Goal: Task Accomplishment & Management: Manage account settings

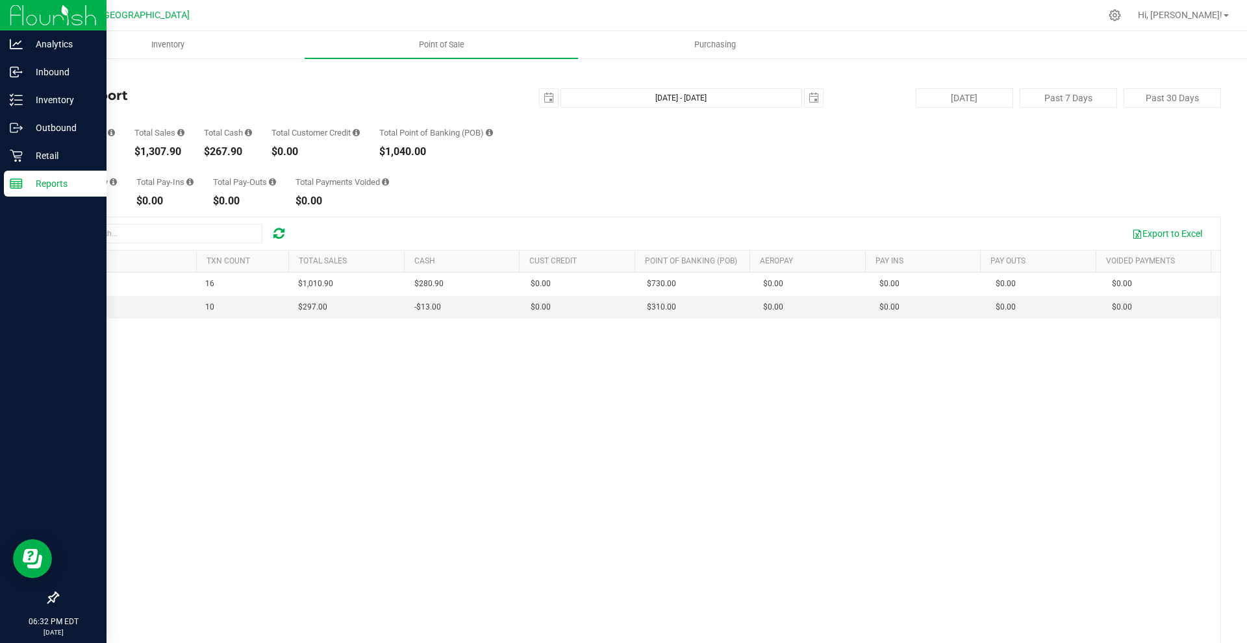
click at [18, 182] on line at bounding box center [16, 182] width 12 height 0
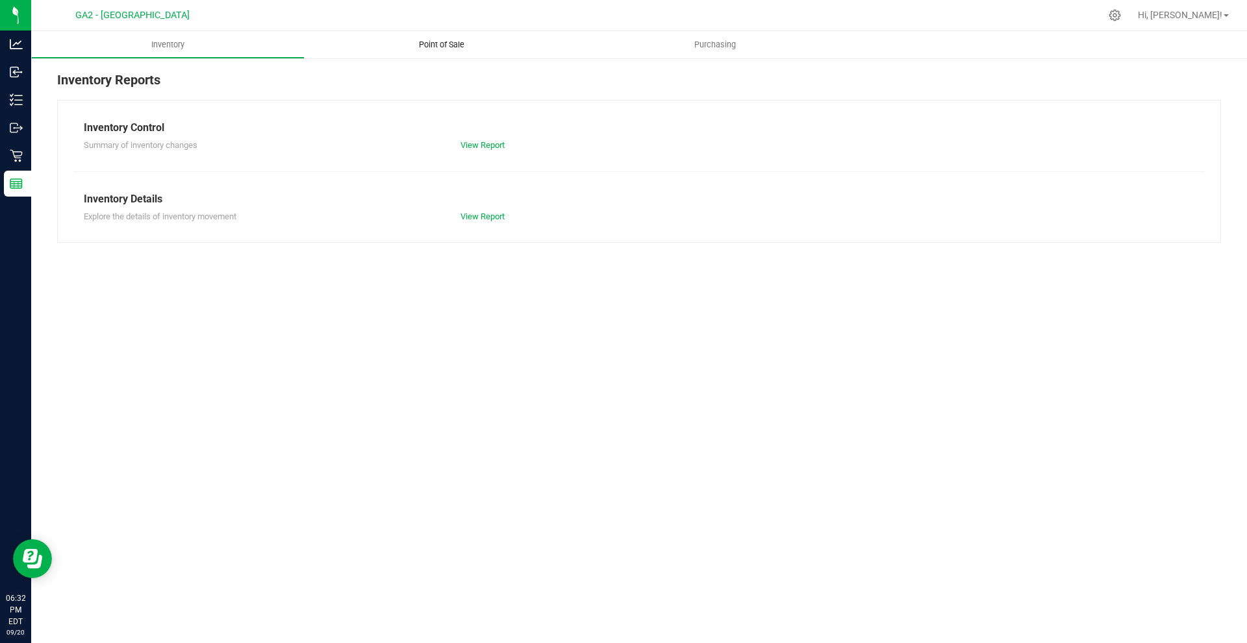
click at [478, 43] on span "Point of Sale" at bounding box center [441, 45] width 81 height 12
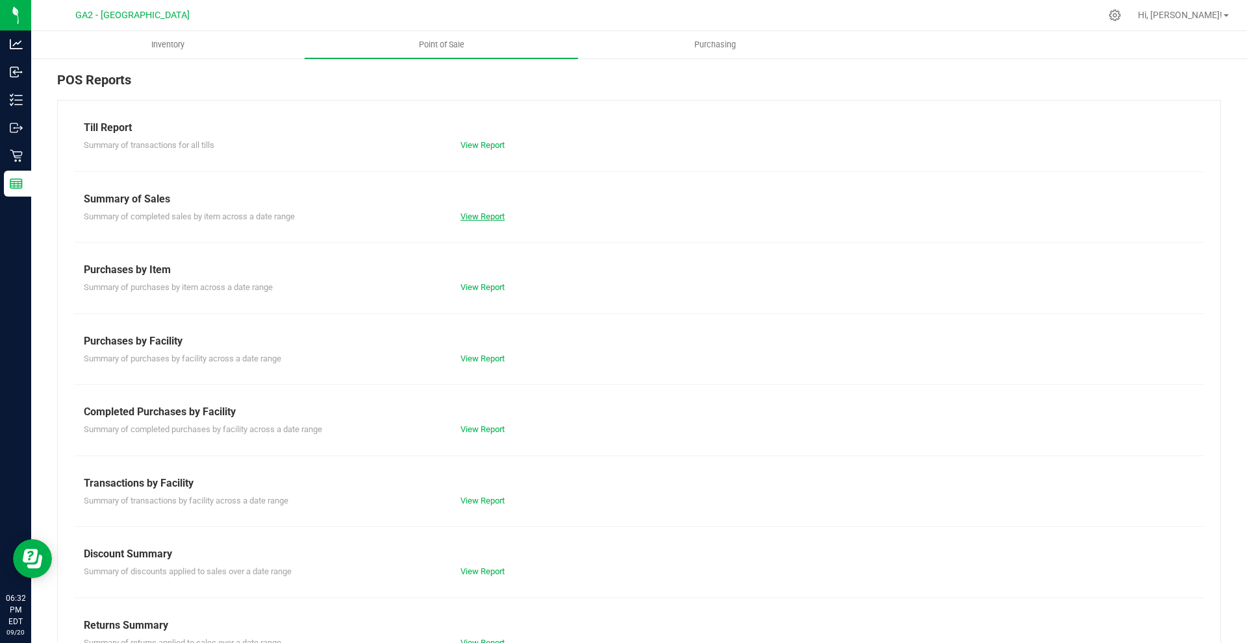
drag, startPoint x: 483, startPoint y: 225, endPoint x: 478, endPoint y: 216, distance: 10.5
click at [482, 225] on div "Till Report Summary of transactions for all tills View Report Summary of Sales …" at bounding box center [639, 384] width 1164 height 569
click at [477, 215] on link "View Report" at bounding box center [482, 217] width 44 height 10
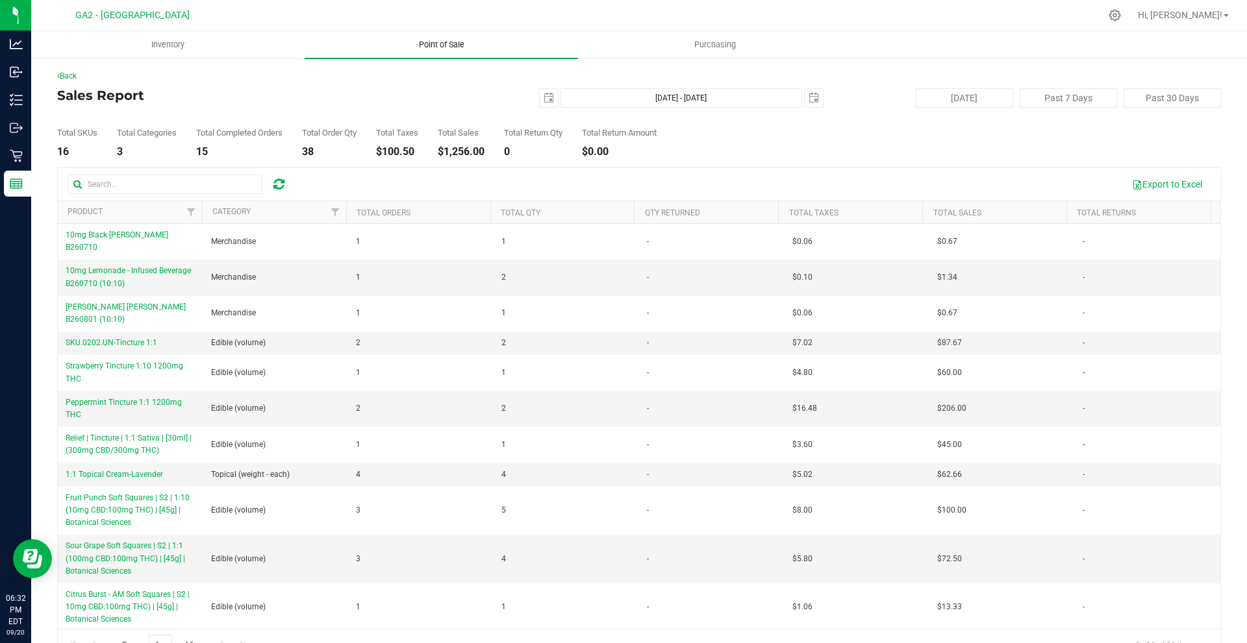
click at [420, 53] on uib-tab-heading "Point of Sale" at bounding box center [441, 44] width 273 height 27
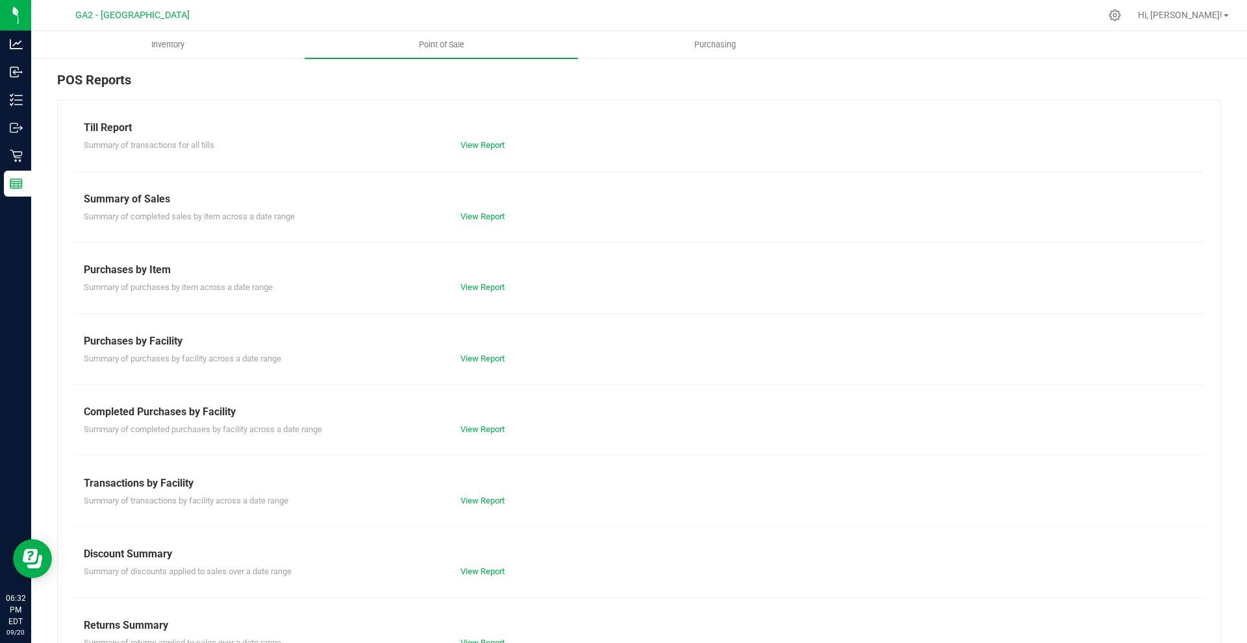
click at [488, 138] on div "Summary of transactions for all tills View Report" at bounding box center [639, 144] width 1130 height 16
click at [478, 143] on div "Summary of transactions for all tills View Report" at bounding box center [639, 144] width 1130 height 16
click at [477, 145] on link "View Report" at bounding box center [482, 145] width 44 height 10
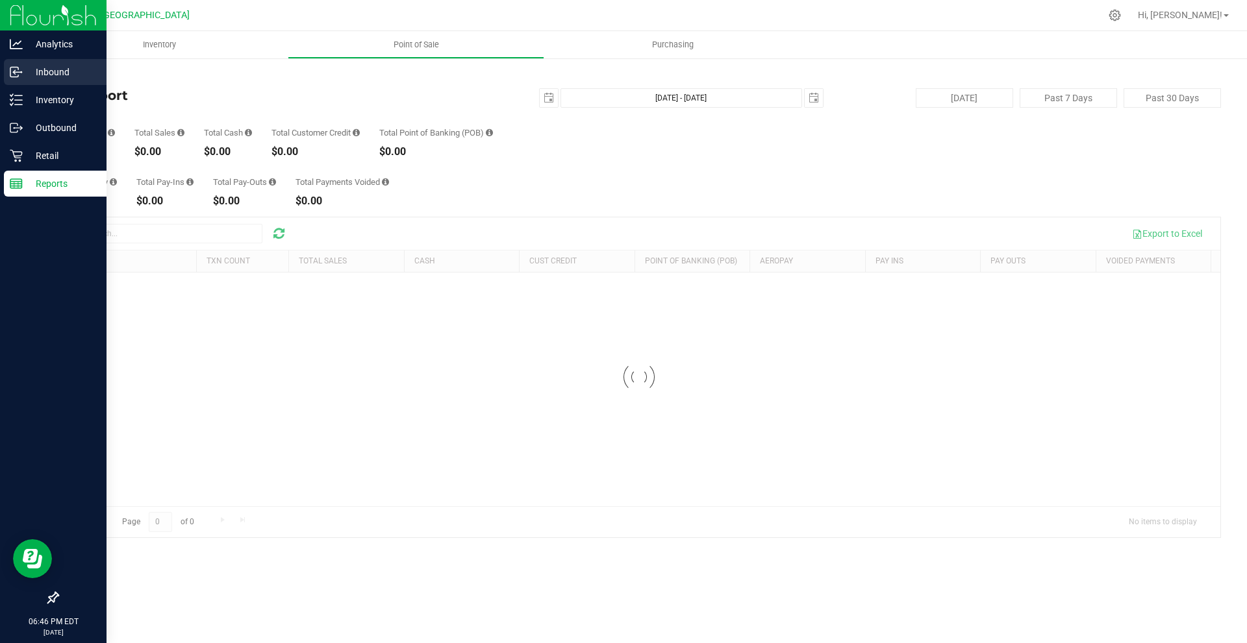
click at [54, 80] on div "Inbound" at bounding box center [55, 72] width 103 height 26
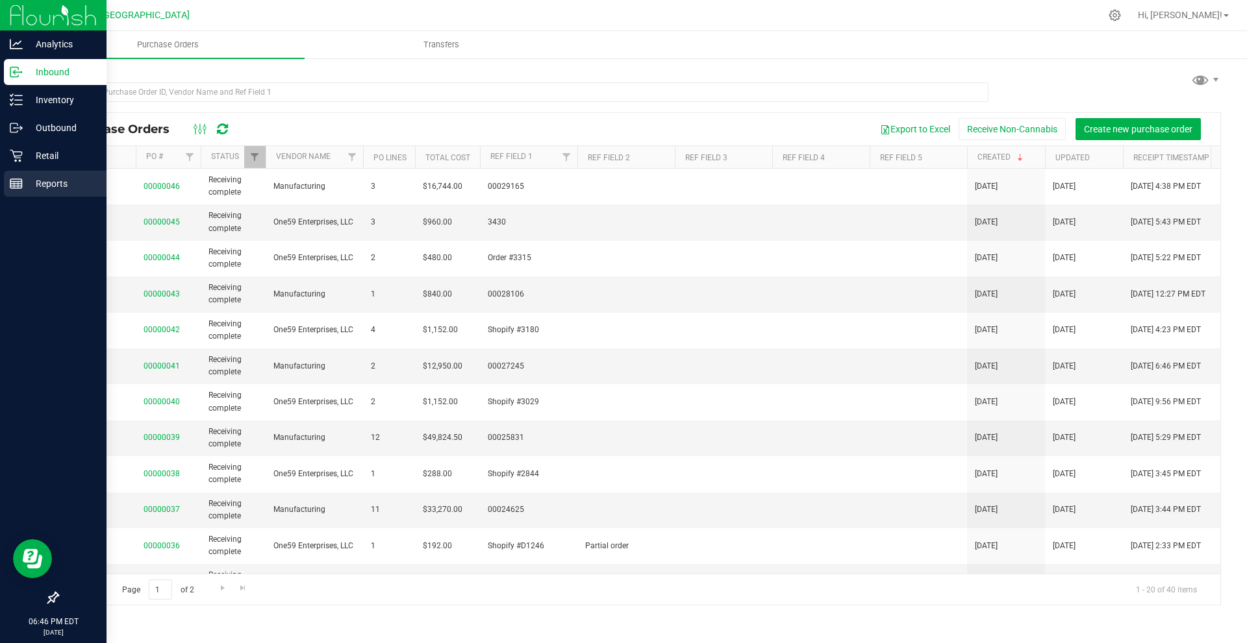
click at [12, 188] on icon at bounding box center [16, 183] width 13 height 13
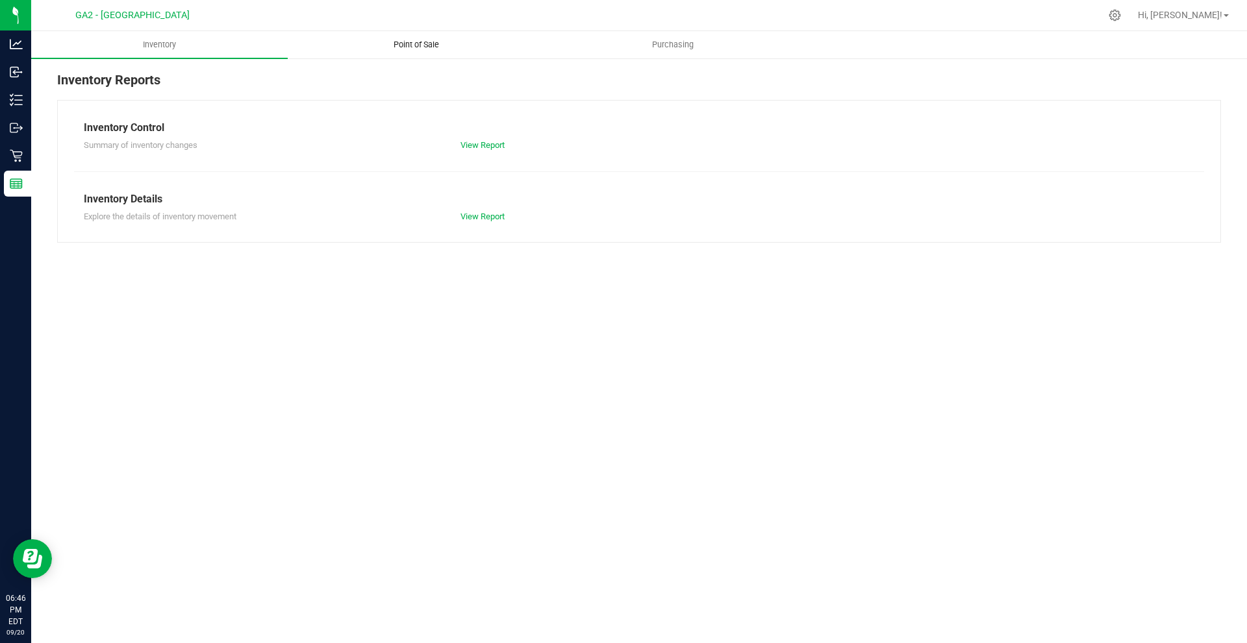
drag, startPoint x: 371, startPoint y: 30, endPoint x: 384, endPoint y: 36, distance: 14.5
click at [377, 32] on div "GA2 - Stockbridge Hi, Chris! Inventory Point of Sale Purchasing Inventory Repor…" at bounding box center [638, 321] width 1215 height 643
click at [386, 36] on uib-tab-heading "Point of Sale" at bounding box center [415, 45] width 255 height 26
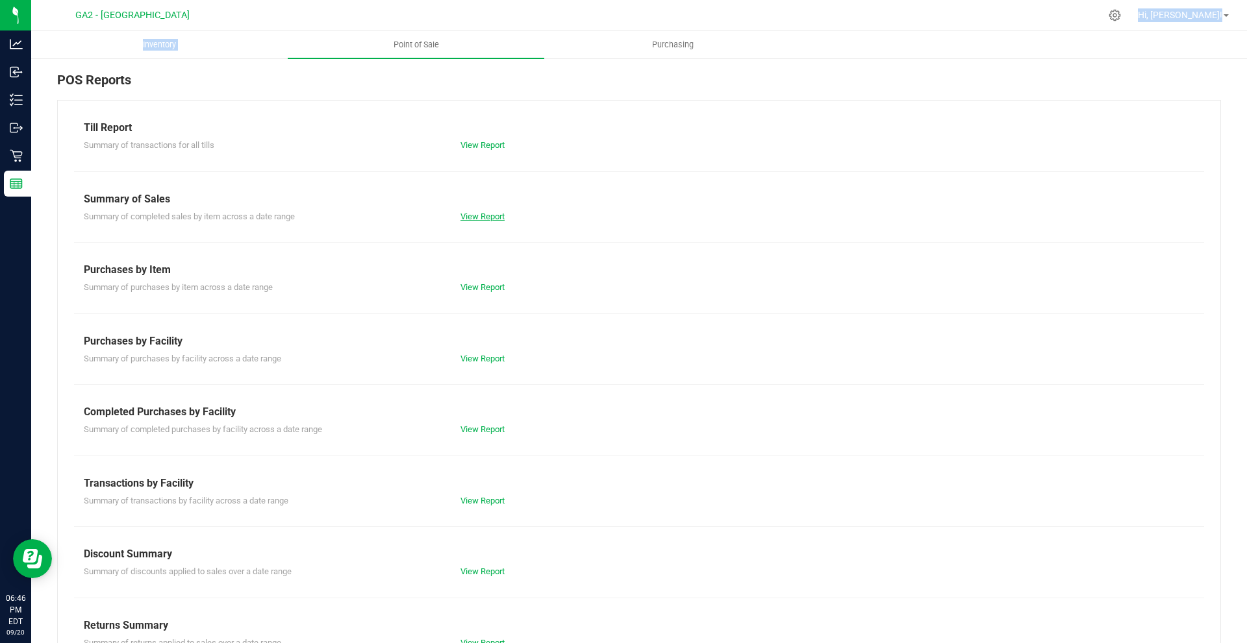
click at [488, 215] on link "View Report" at bounding box center [482, 217] width 44 height 10
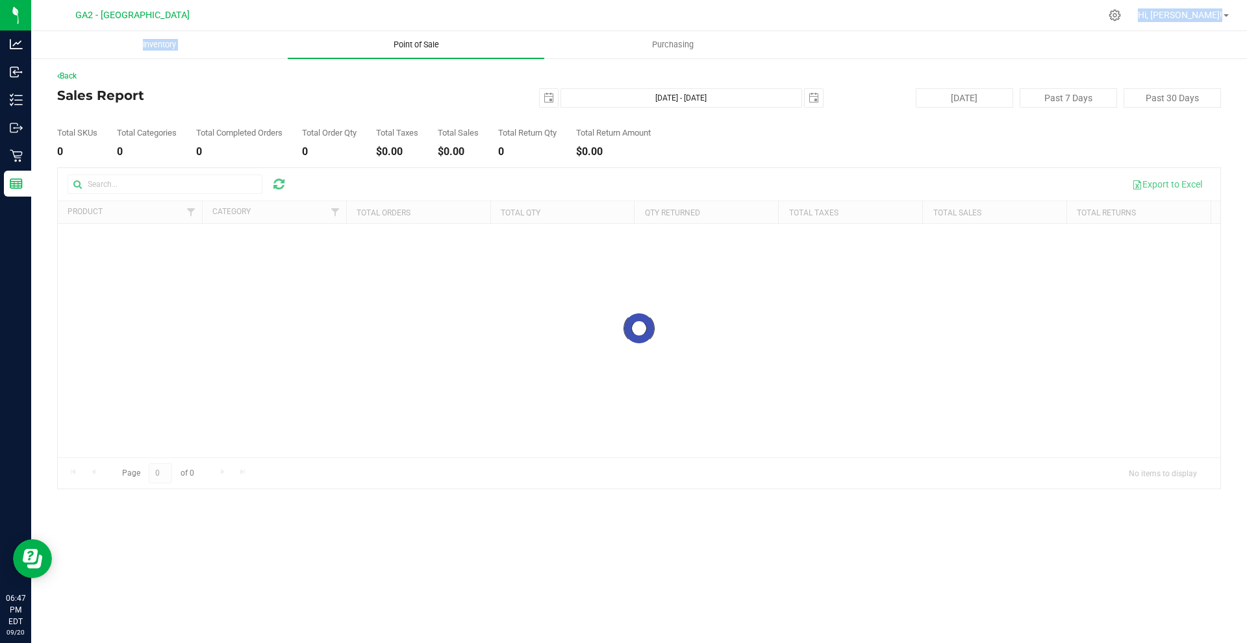
click at [435, 45] on span "Point of Sale" at bounding box center [416, 45] width 81 height 12
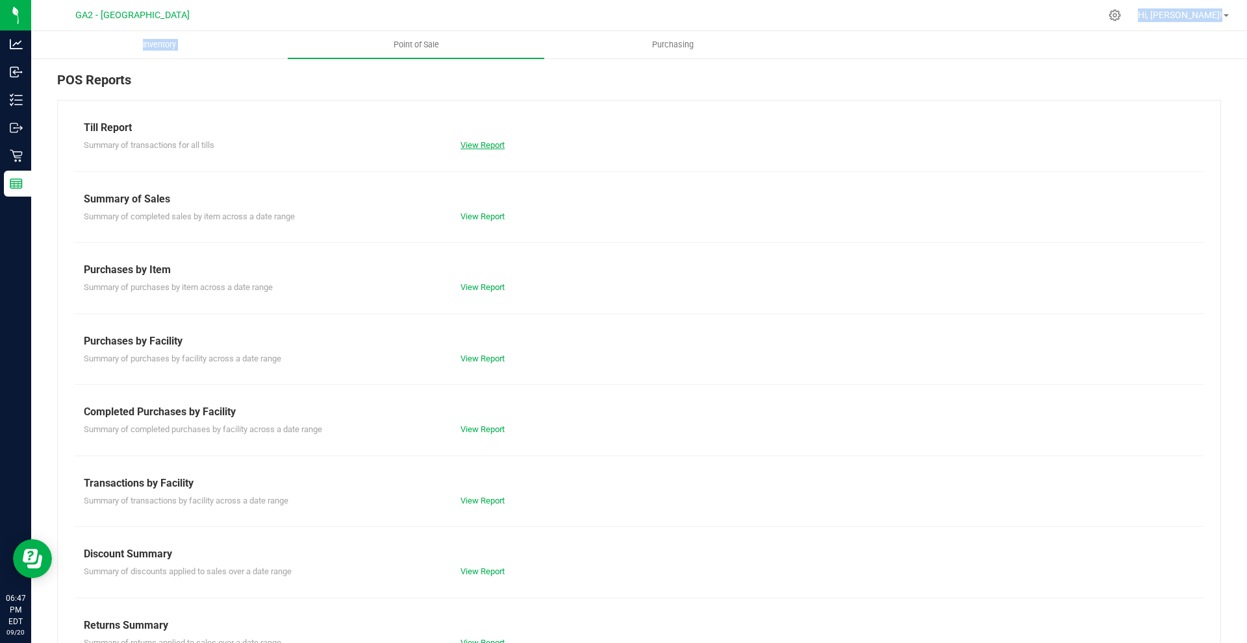
click at [467, 148] on link "View Report" at bounding box center [482, 145] width 44 height 10
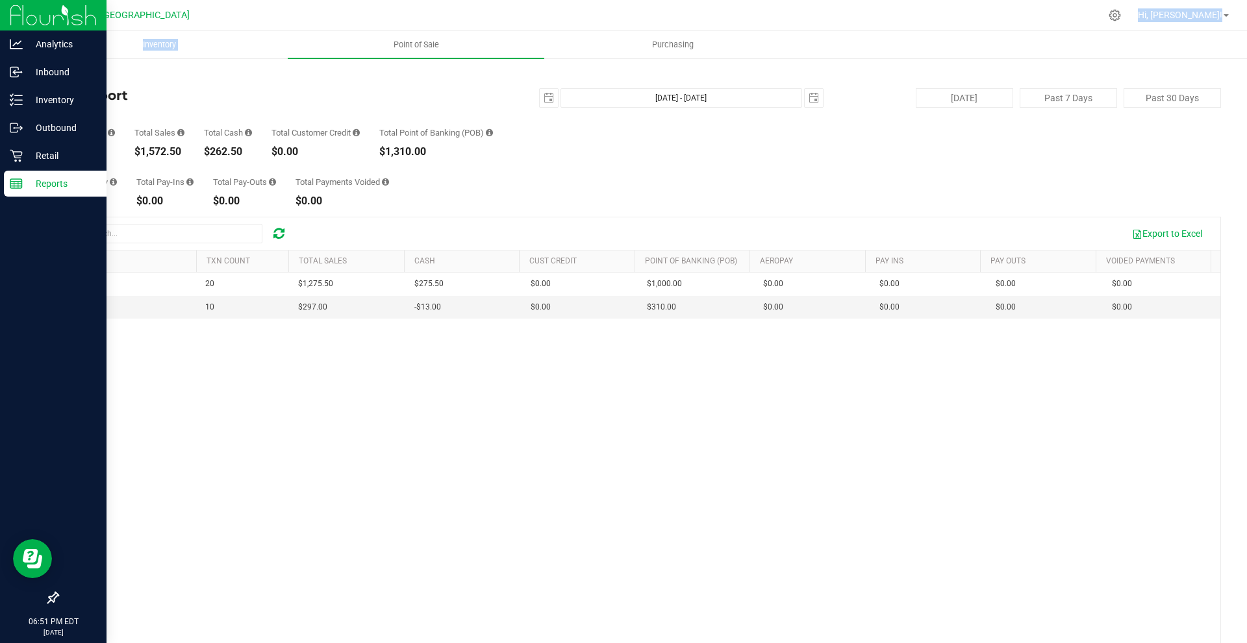
click at [6, 183] on div "Reports" at bounding box center [55, 184] width 103 height 26
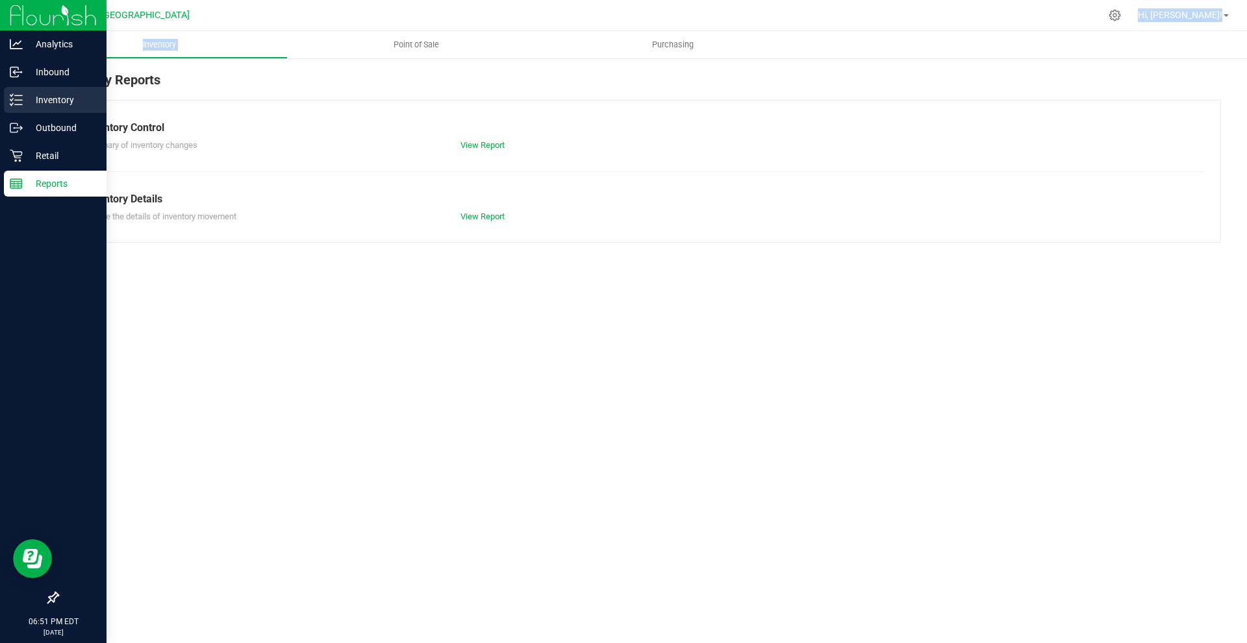
click at [27, 98] on p "Inventory" at bounding box center [62, 100] width 78 height 16
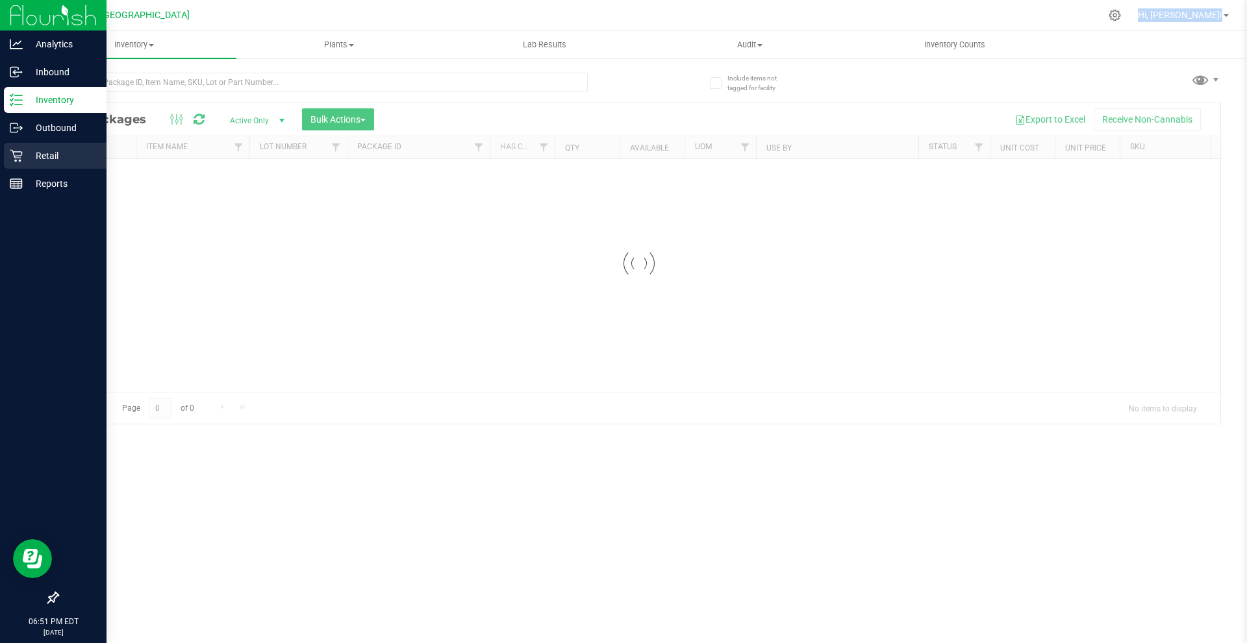
click at [54, 161] on p "Retail" at bounding box center [62, 156] width 78 height 16
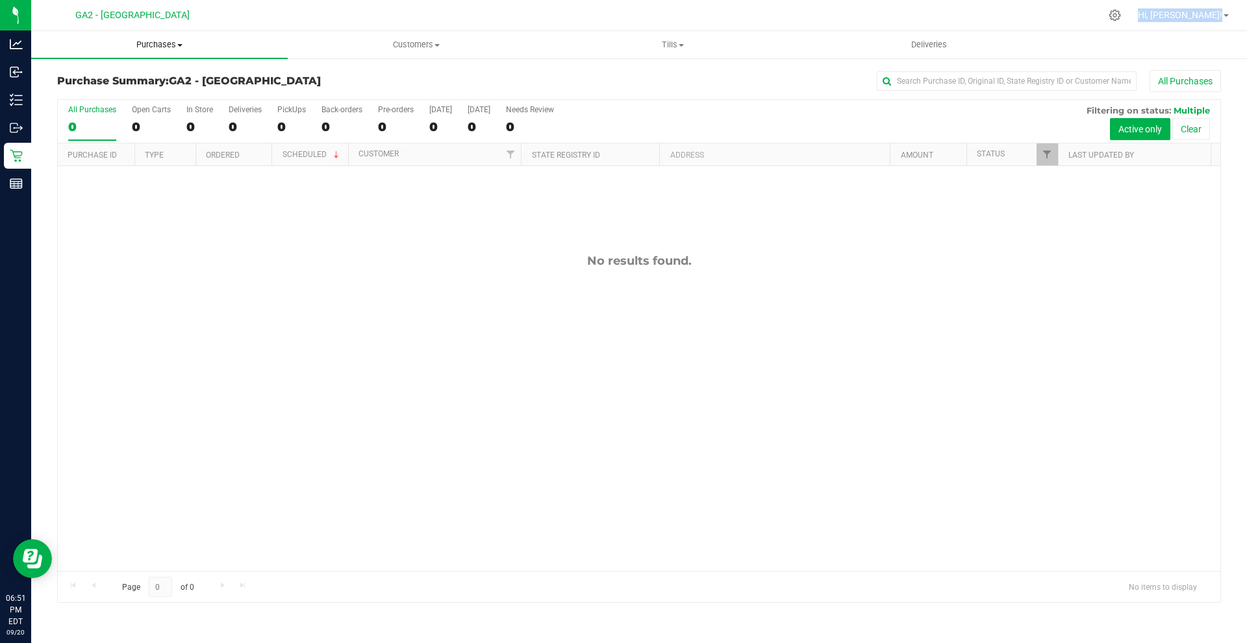
click at [278, 44] on span "Purchases" at bounding box center [159, 45] width 256 height 12
click at [300, 69] on div "Purchase Summary: GA2 - Stockbridge All Purchases All Purchases 0 Open Carts 0 …" at bounding box center [638, 336] width 1215 height 559
click at [329, 61] on div "Purchase Summary: GA2 - Stockbridge All Purchases All Purchases 0 Open Carts 0 …" at bounding box center [638, 336] width 1215 height 559
click at [675, 44] on span "Tills" at bounding box center [672, 45] width 255 height 12
click at [640, 80] on li "Manage tills" at bounding box center [672, 79] width 256 height 16
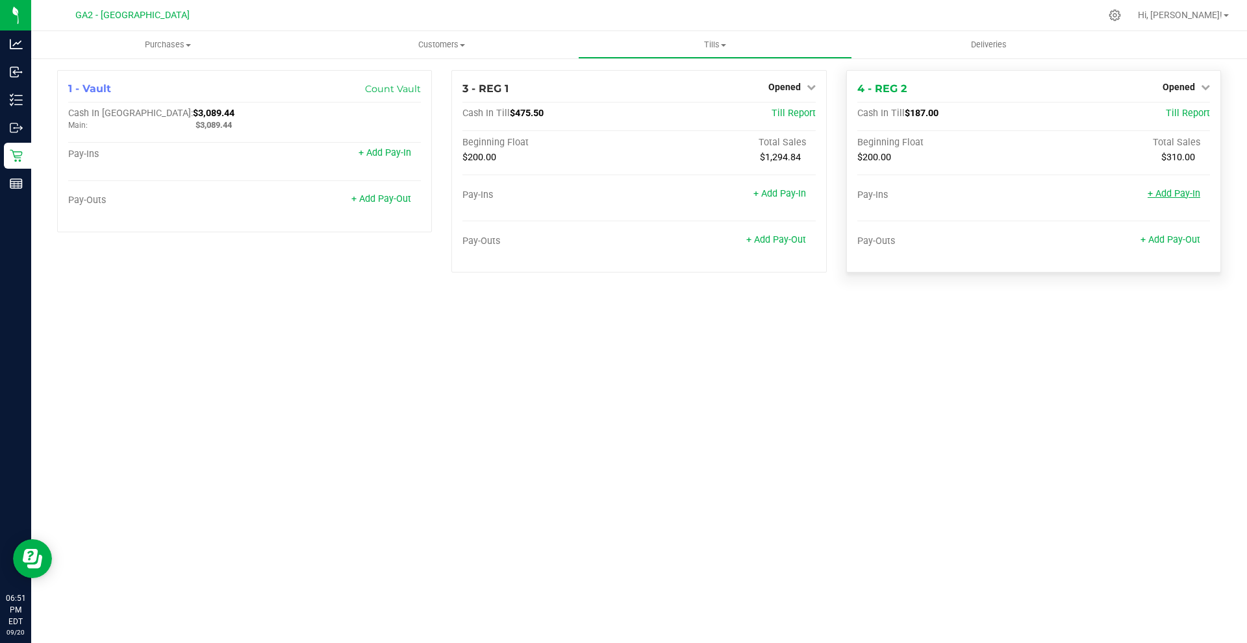
click at [1182, 190] on link "+ Add Pay-In" at bounding box center [1173, 193] width 53 height 11
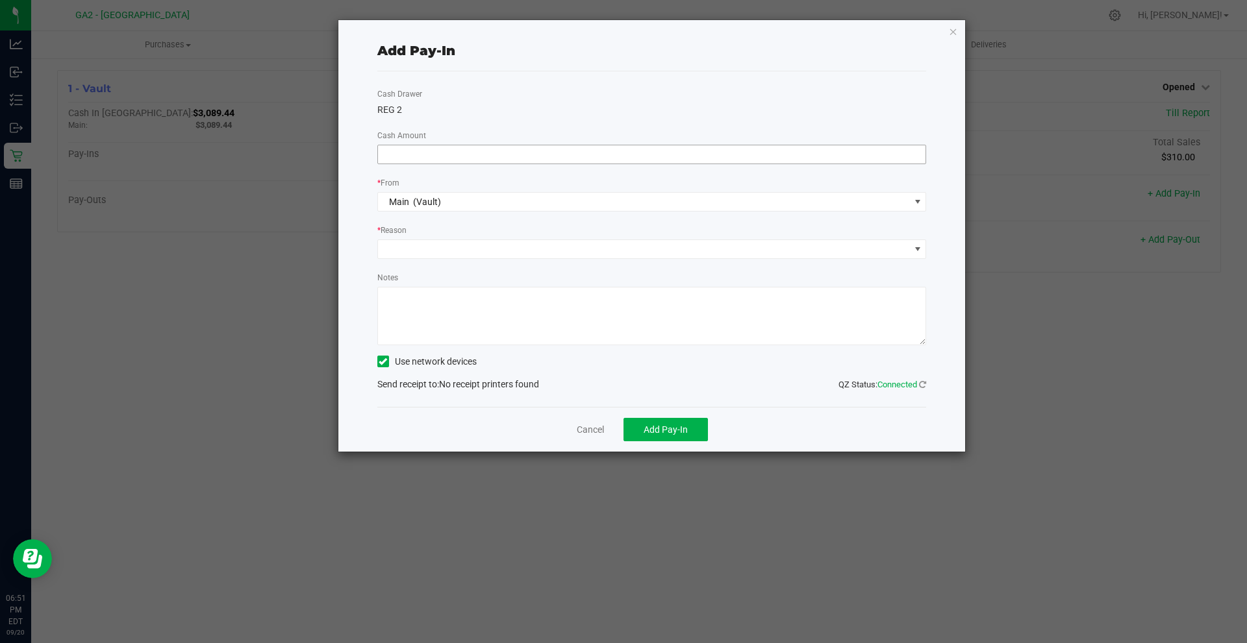
click at [674, 153] on input at bounding box center [652, 154] width 548 height 18
type input "$13.00"
click at [616, 251] on span at bounding box center [644, 249] width 532 height 18
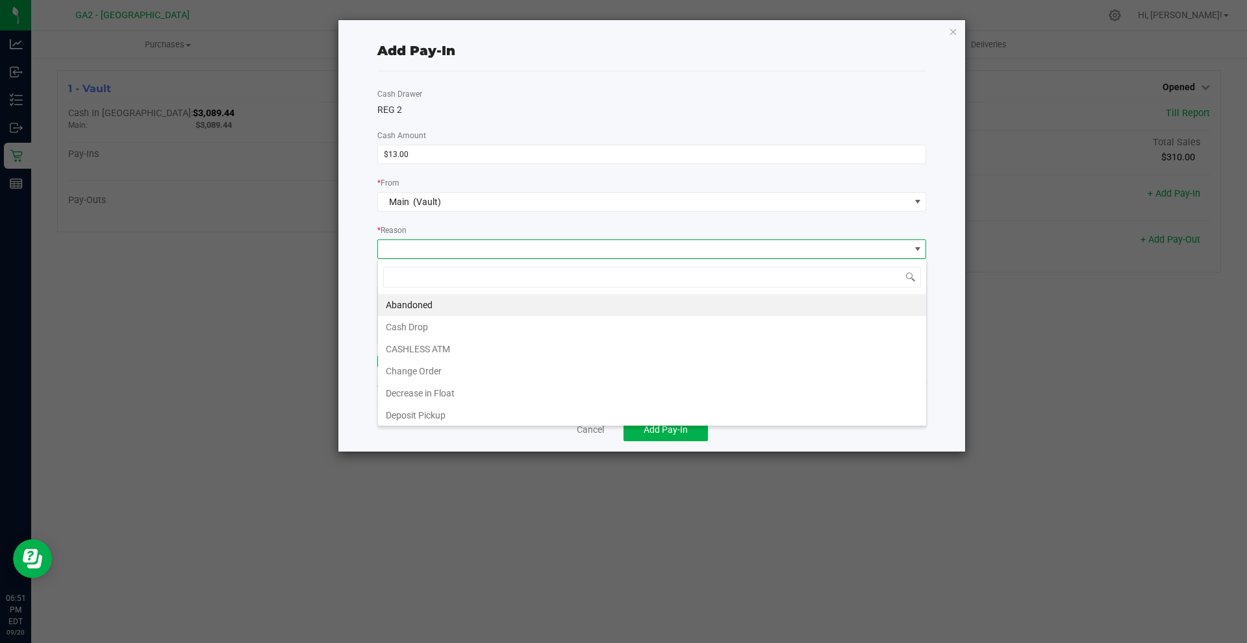
scroll to position [19, 549]
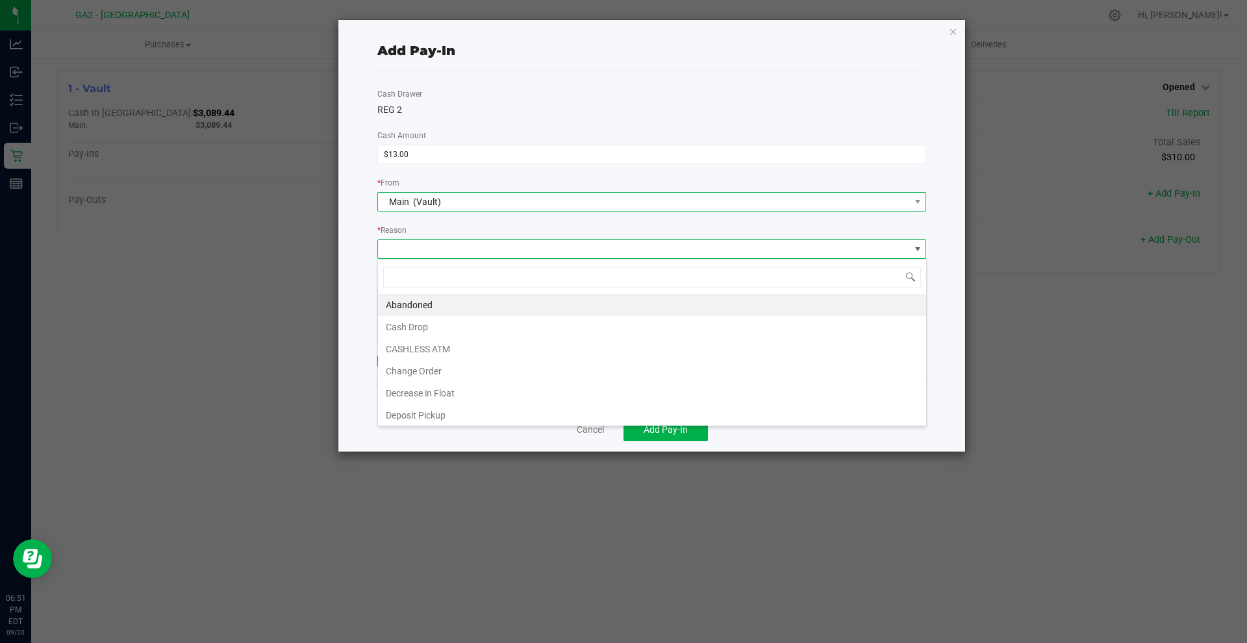
click at [573, 201] on span "Main (Vault)" at bounding box center [644, 202] width 532 height 18
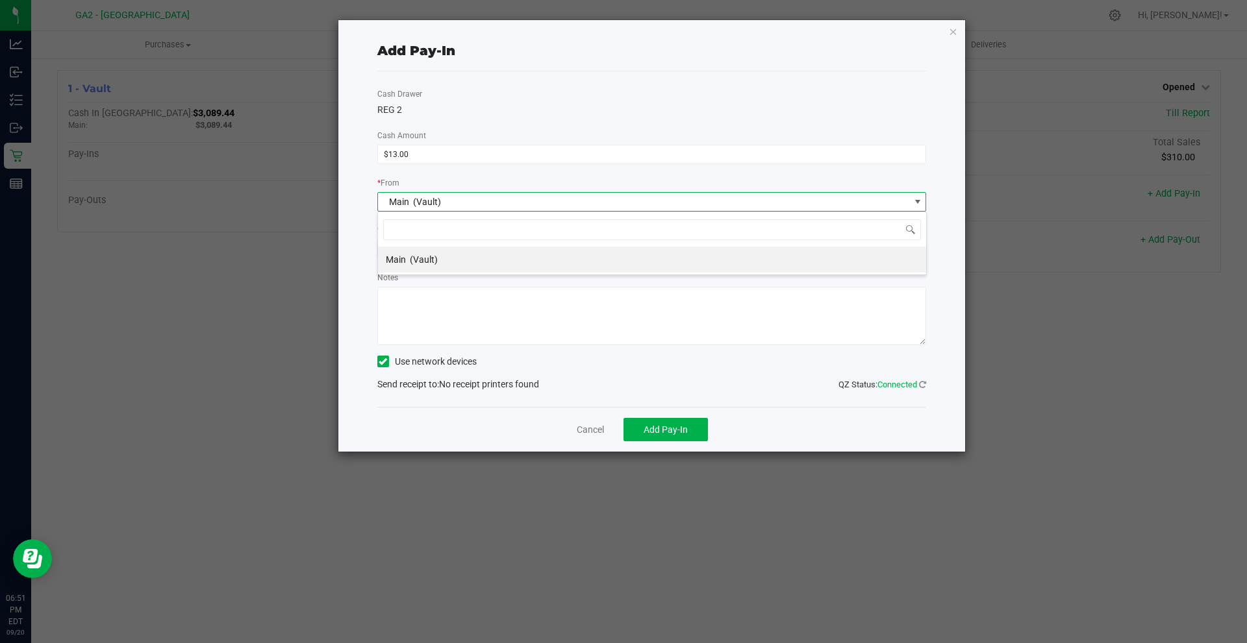
click at [587, 292] on textarea "Notes" at bounding box center [651, 316] width 549 height 58
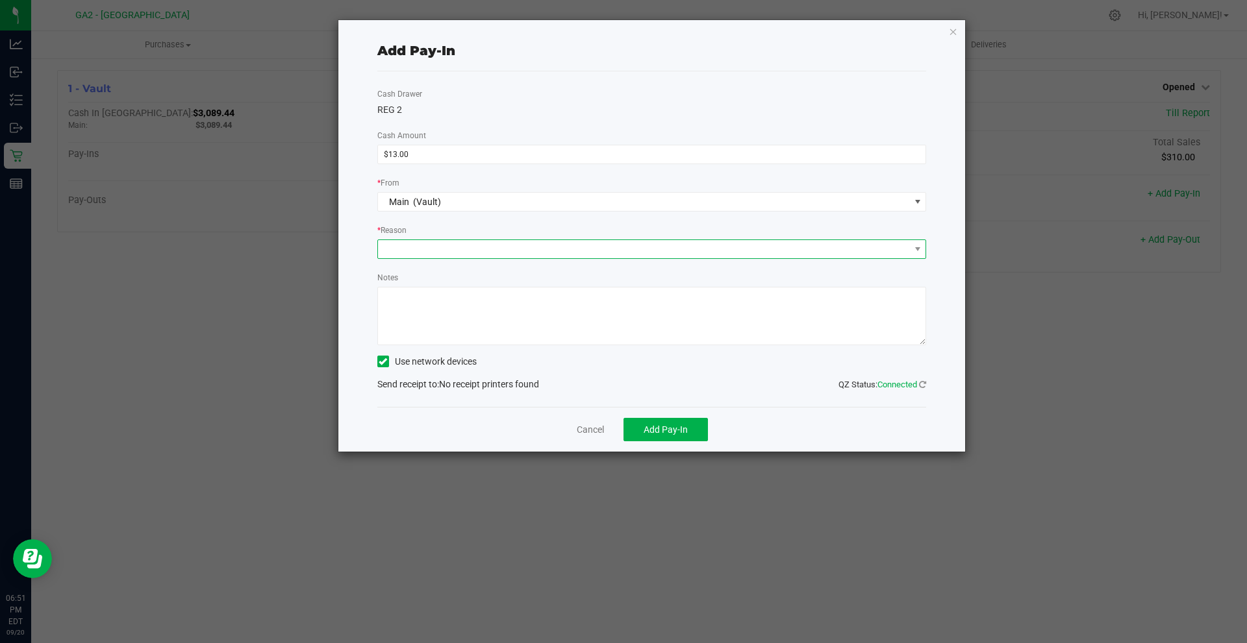
click at [567, 255] on span at bounding box center [644, 249] width 532 height 18
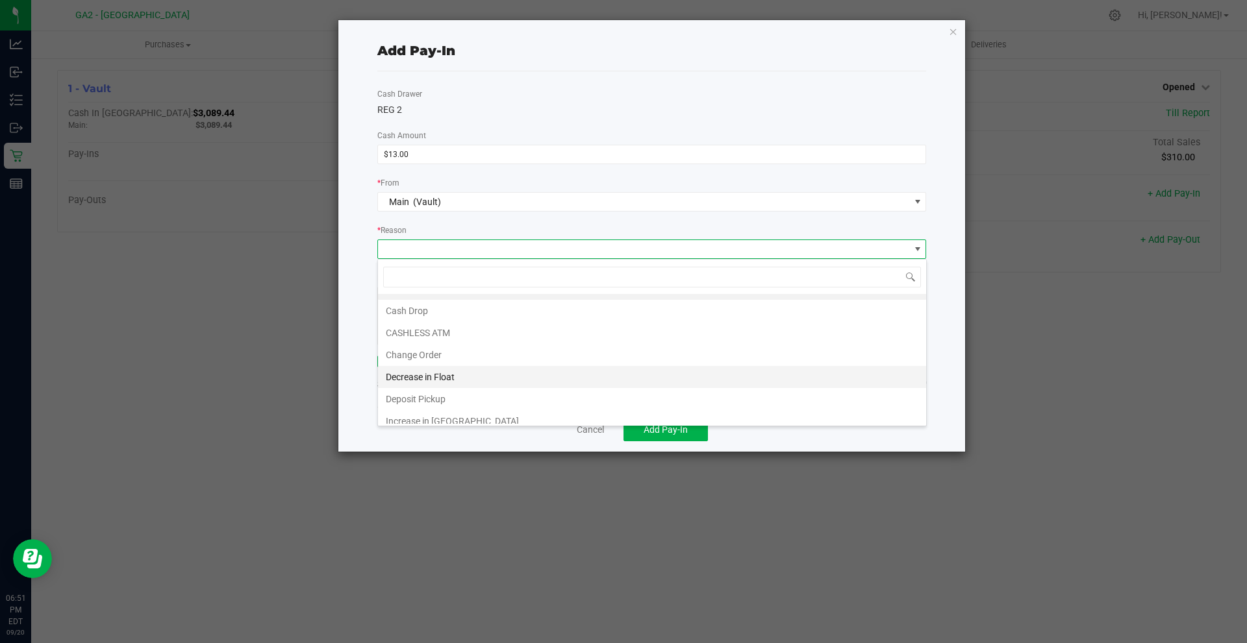
scroll to position [25, 0]
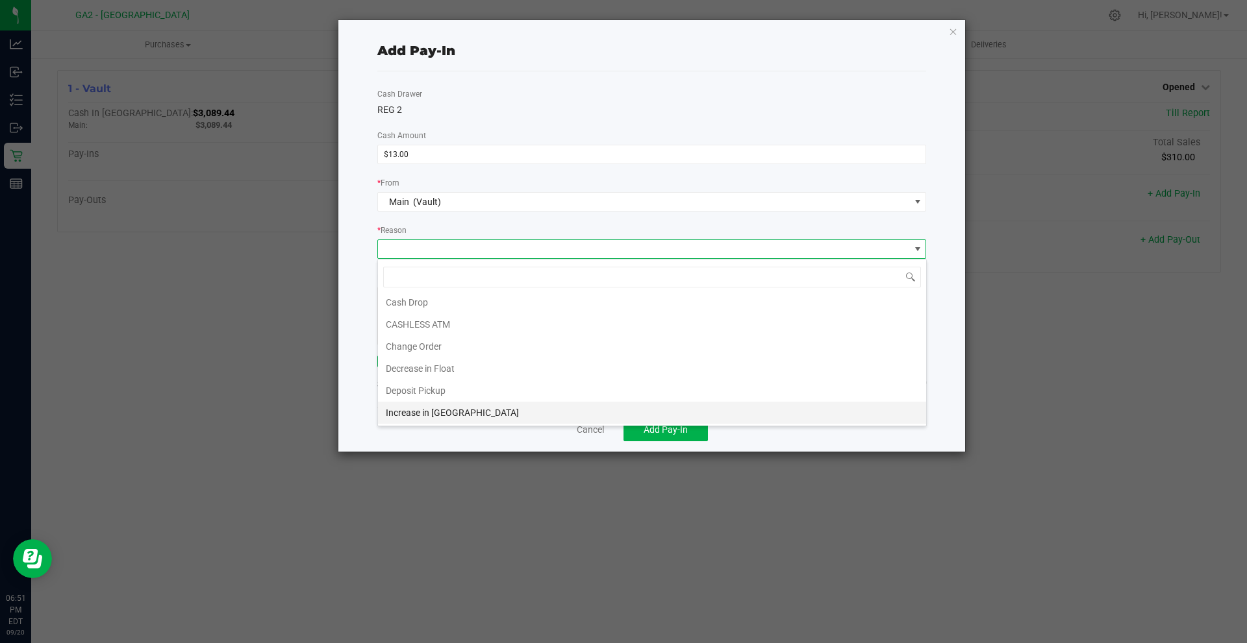
click at [462, 411] on li "Increase in Float" at bounding box center [652, 413] width 548 height 22
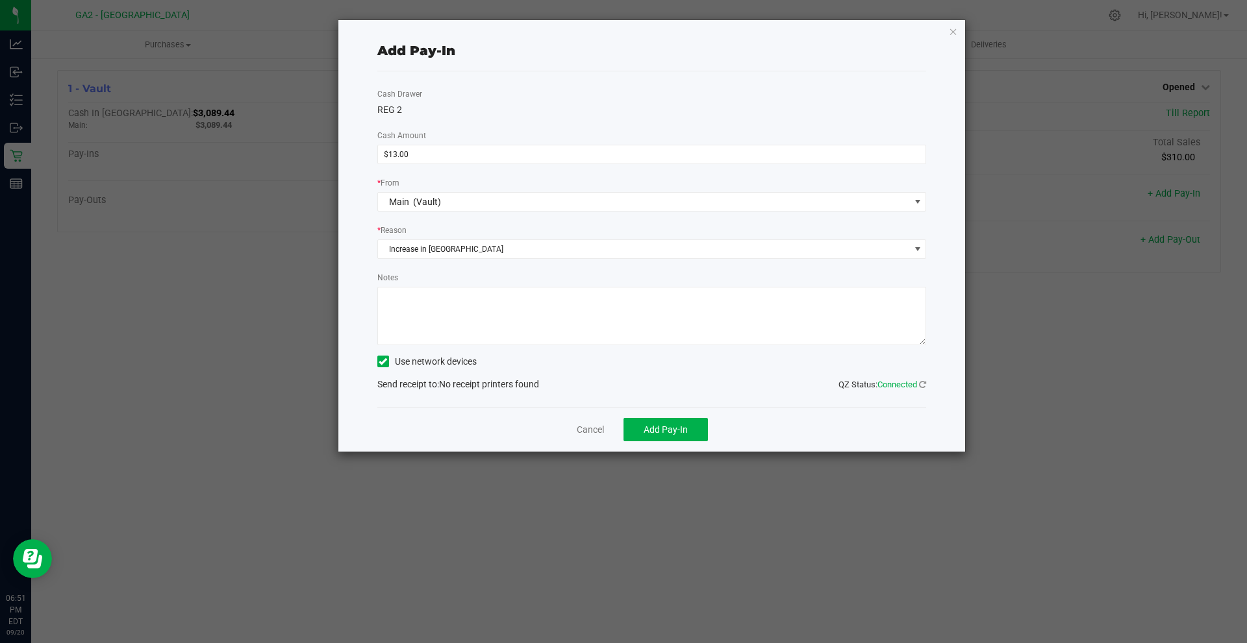
click at [457, 303] on textarea "Notes" at bounding box center [651, 316] width 549 height 58
type textarea "CR 9/20/25"
click at [389, 364] on label "Use network devices" at bounding box center [426, 362] width 99 height 14
click at [374, 356] on div "Add Pay-In Cash Drawer REG 2 Cash Amount $13.00 * From Main (Vault) * Reason In…" at bounding box center [651, 236] width 627 height 432
click at [382, 362] on icon at bounding box center [383, 362] width 8 height 0
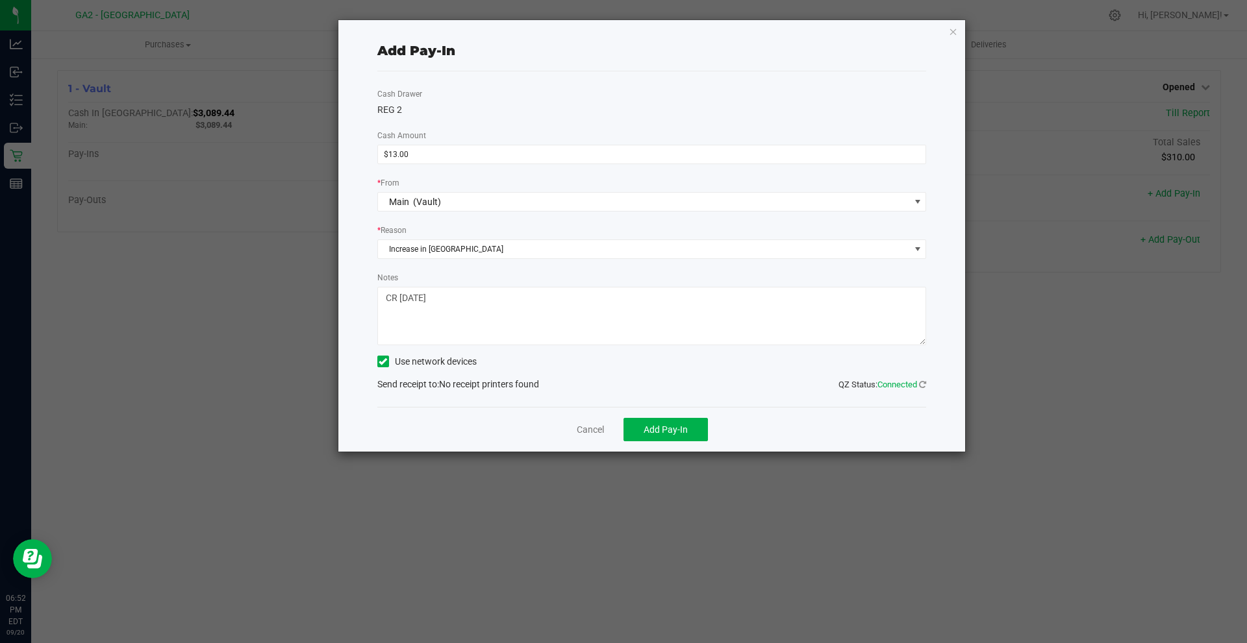
click at [0, 0] on input "Use network devices" at bounding box center [0, 0] width 0 height 0
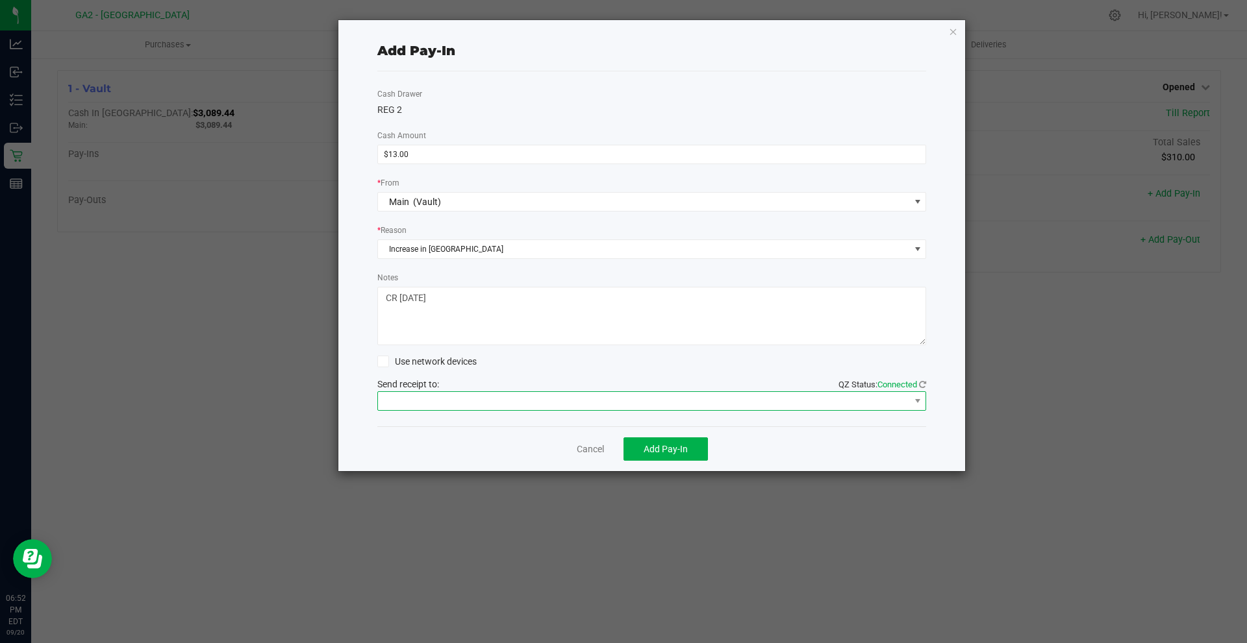
click at [417, 393] on span at bounding box center [644, 401] width 532 height 18
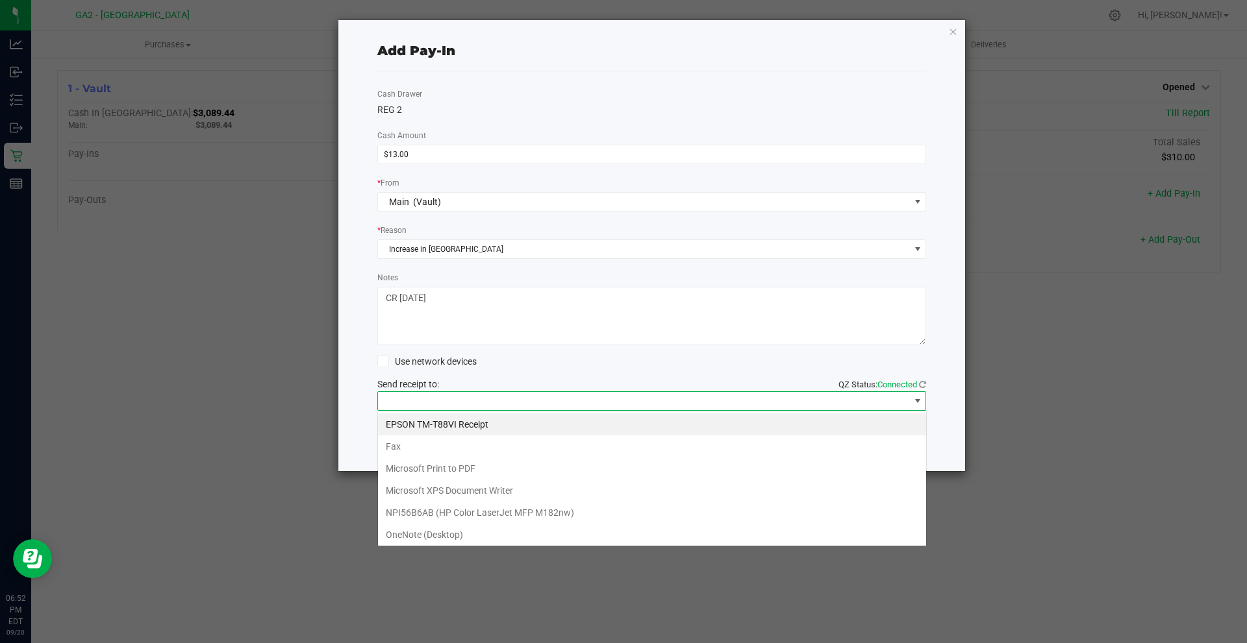
scroll to position [19, 549]
click at [419, 420] on Receipt "EPSON TM-T88VI Receipt" at bounding box center [652, 425] width 548 height 22
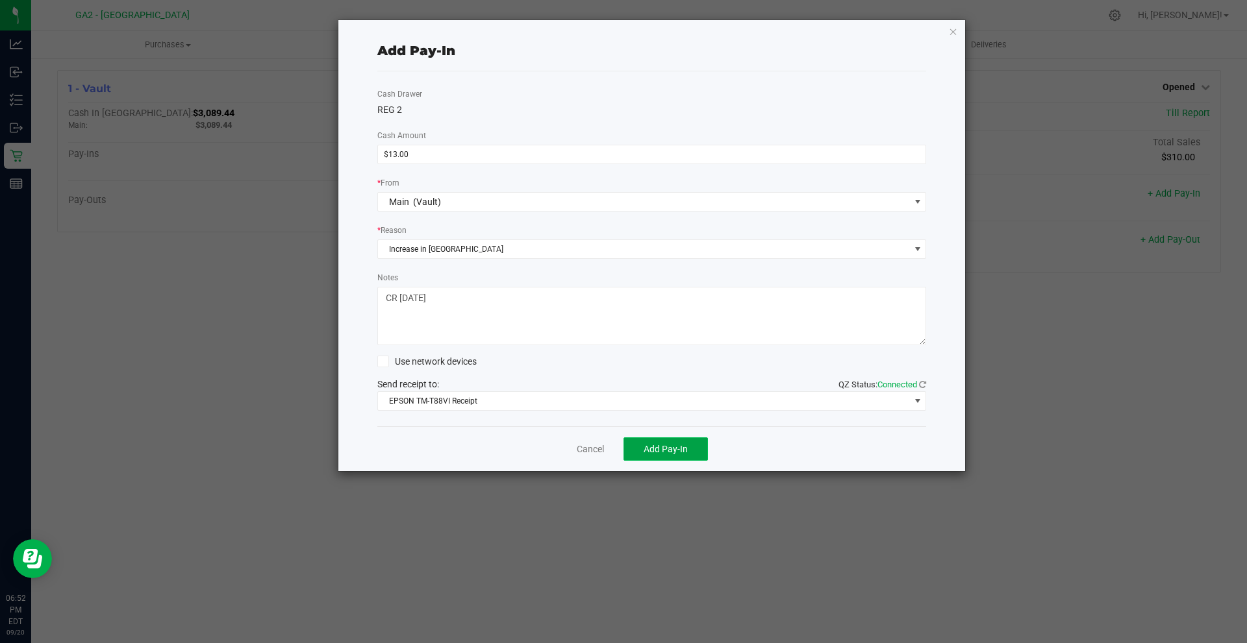
click at [658, 447] on span "Add Pay-In" at bounding box center [665, 449] width 44 height 10
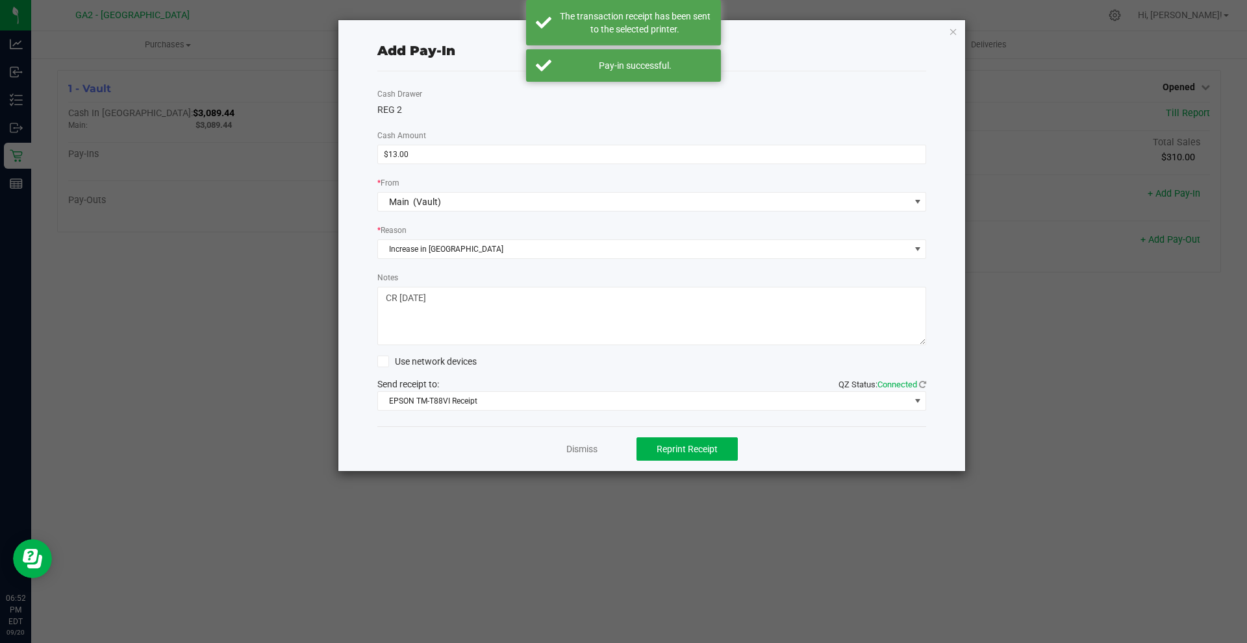
click at [954, 39] on div "Add Pay-In Cash Drawer REG 2 Cash Amount $13.00 * From Main (Vault) * Reason In…" at bounding box center [651, 245] width 627 height 451
click at [954, 38] on div "Add Pay-In Cash Drawer REG 2 Cash Amount $13.00 * From Main (Vault) * Reason In…" at bounding box center [651, 245] width 627 height 451
click at [954, 34] on icon "button" at bounding box center [953, 31] width 9 height 16
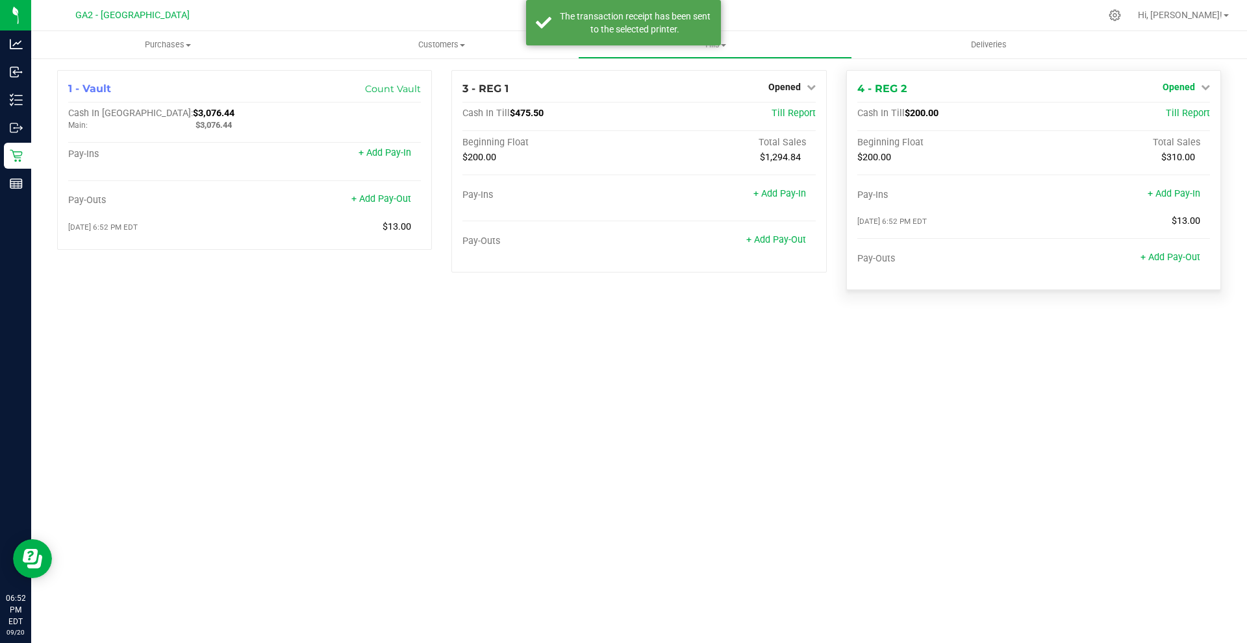
click at [1195, 85] on link "Opened" at bounding box center [1185, 87] width 47 height 10
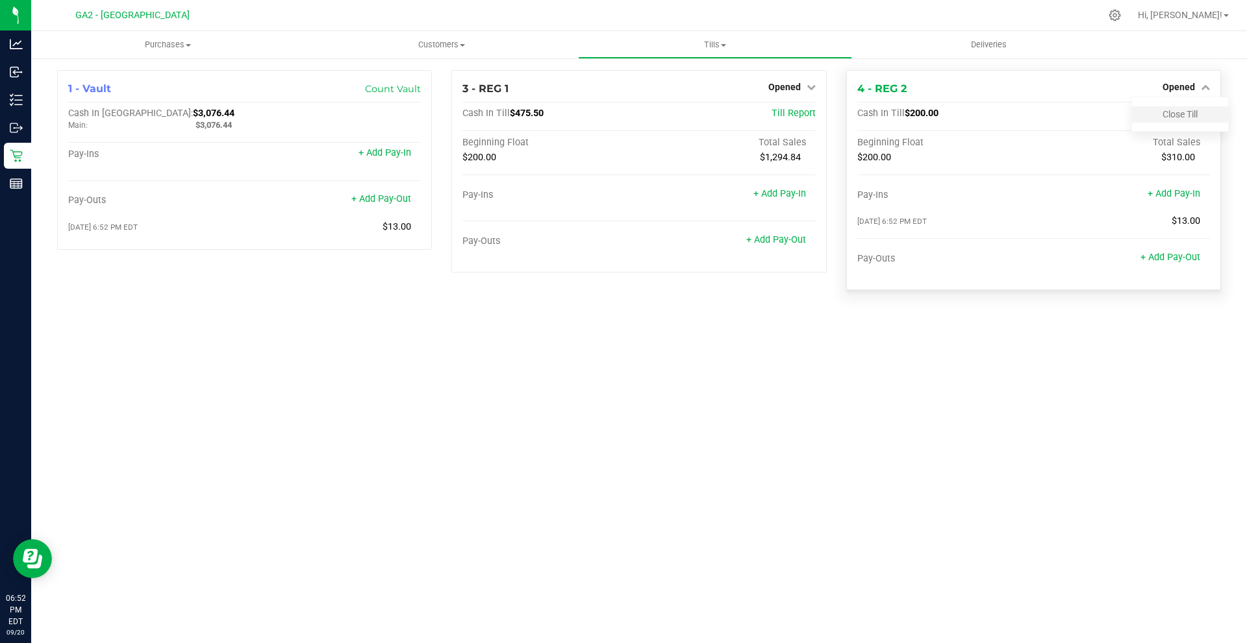
click at [1149, 117] on div "Close Till" at bounding box center [1180, 114] width 96 height 16
click at [1170, 110] on link "Close Till" at bounding box center [1179, 114] width 35 height 10
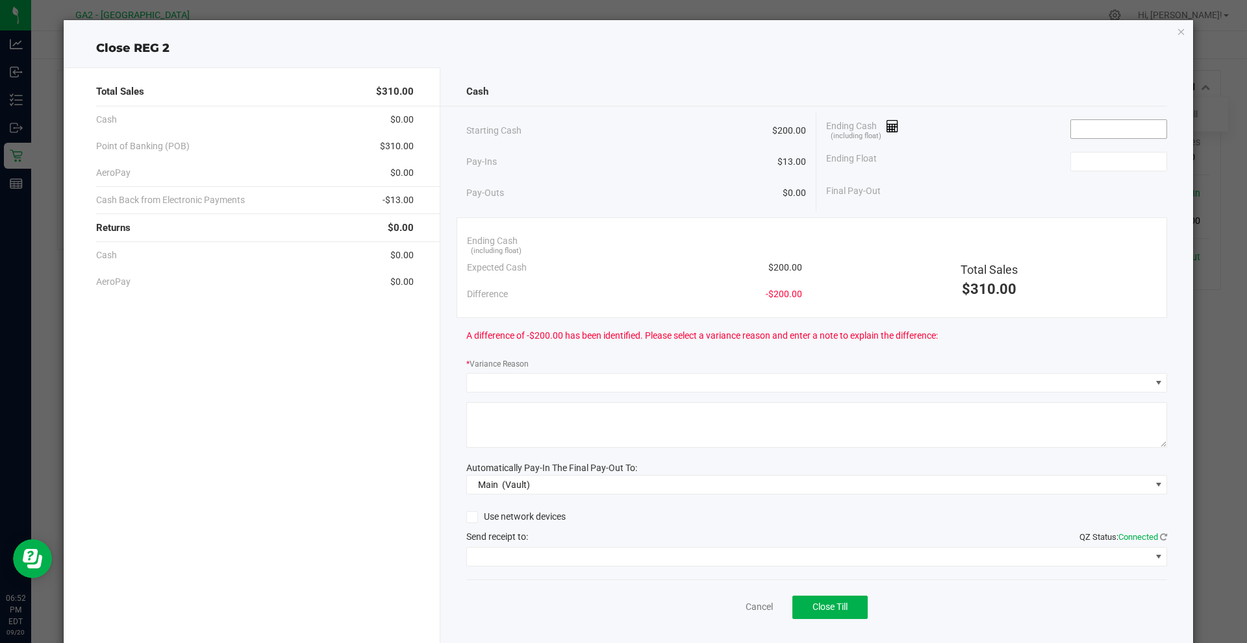
click at [1098, 129] on input at bounding box center [1118, 129] width 95 height 18
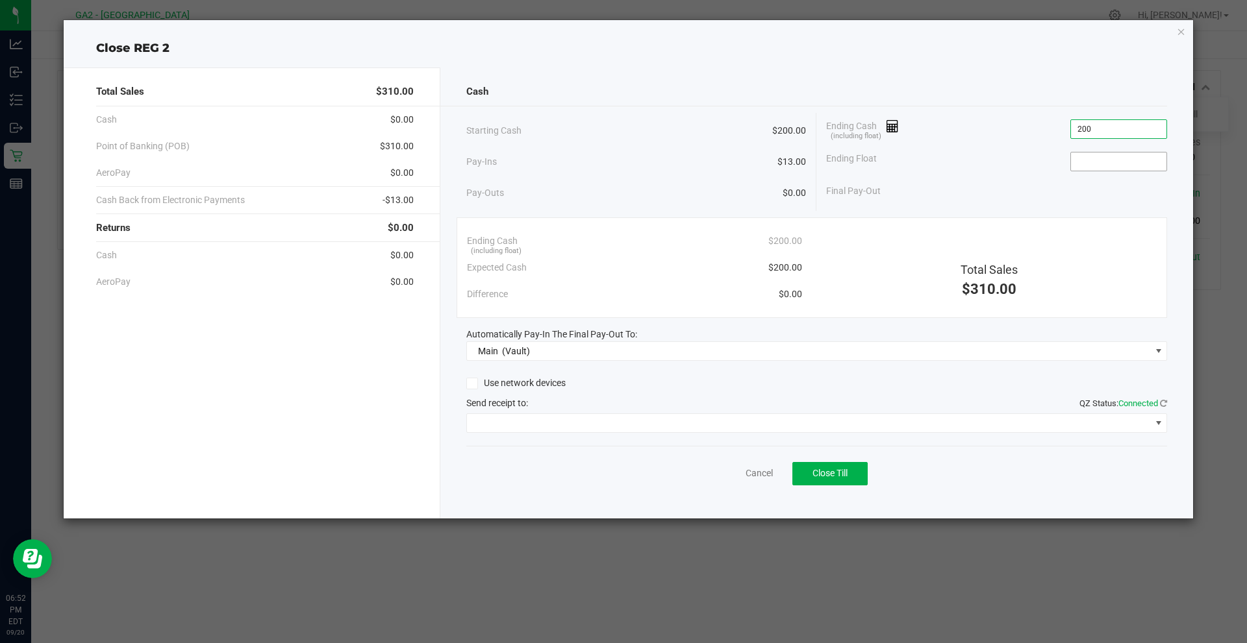
type input "$200.00"
click at [1127, 160] on input at bounding box center [1118, 162] width 95 height 18
type input "$200.00"
click at [865, 427] on span at bounding box center [809, 423] width 684 height 18
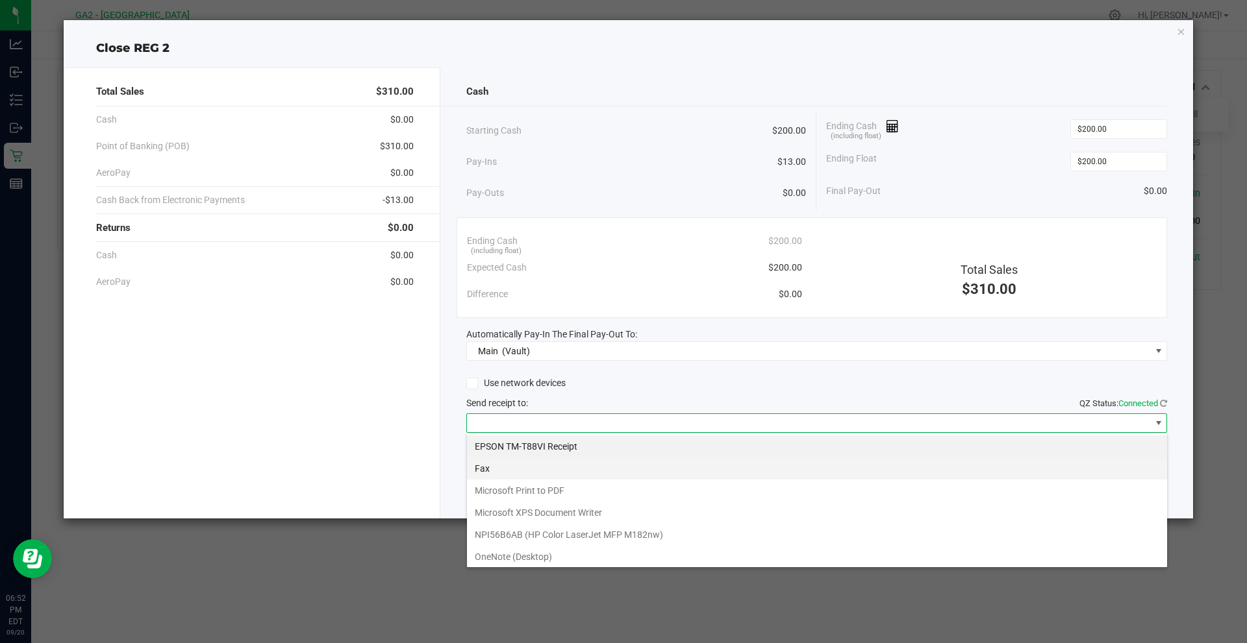
scroll to position [19, 701]
click at [542, 447] on Receipt "EPSON TM-T88VI Receipt" at bounding box center [817, 447] width 700 height 22
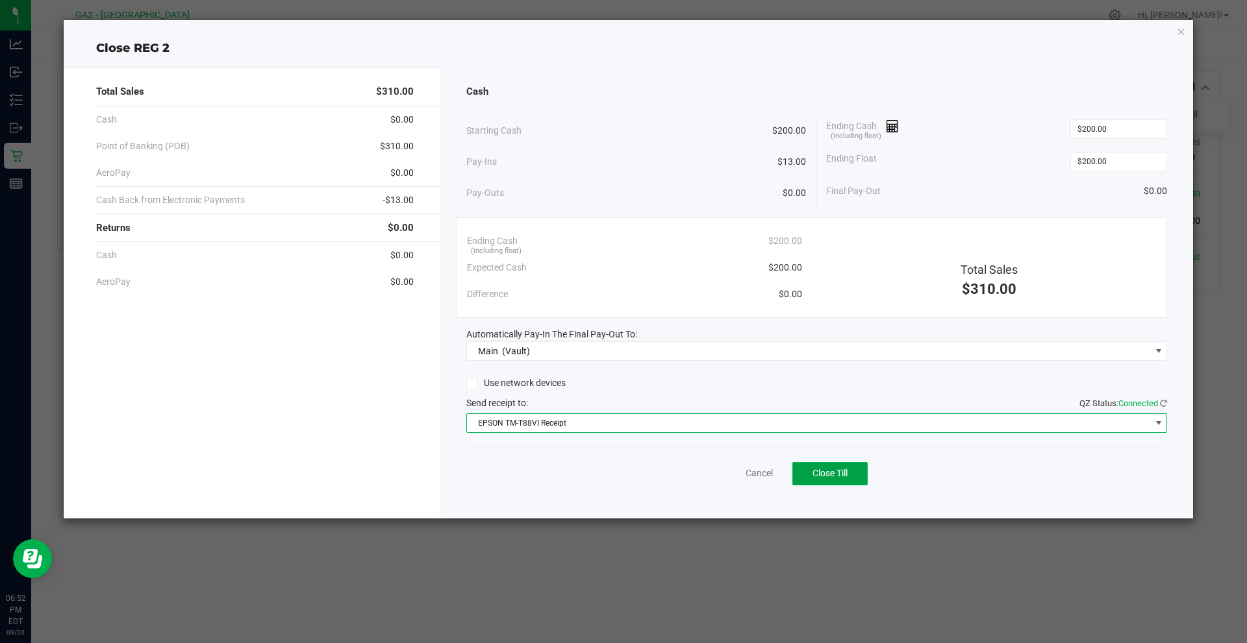
click at [825, 466] on button "Close Till" at bounding box center [829, 473] width 75 height 23
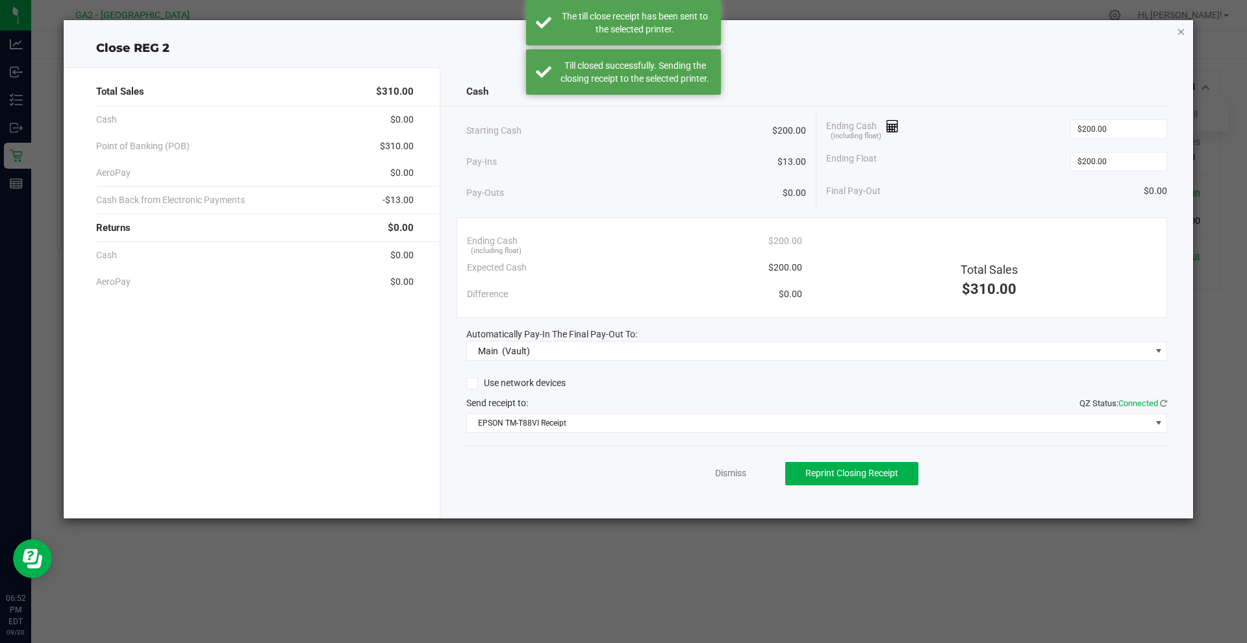
click at [1179, 32] on icon "button" at bounding box center [1181, 31] width 9 height 16
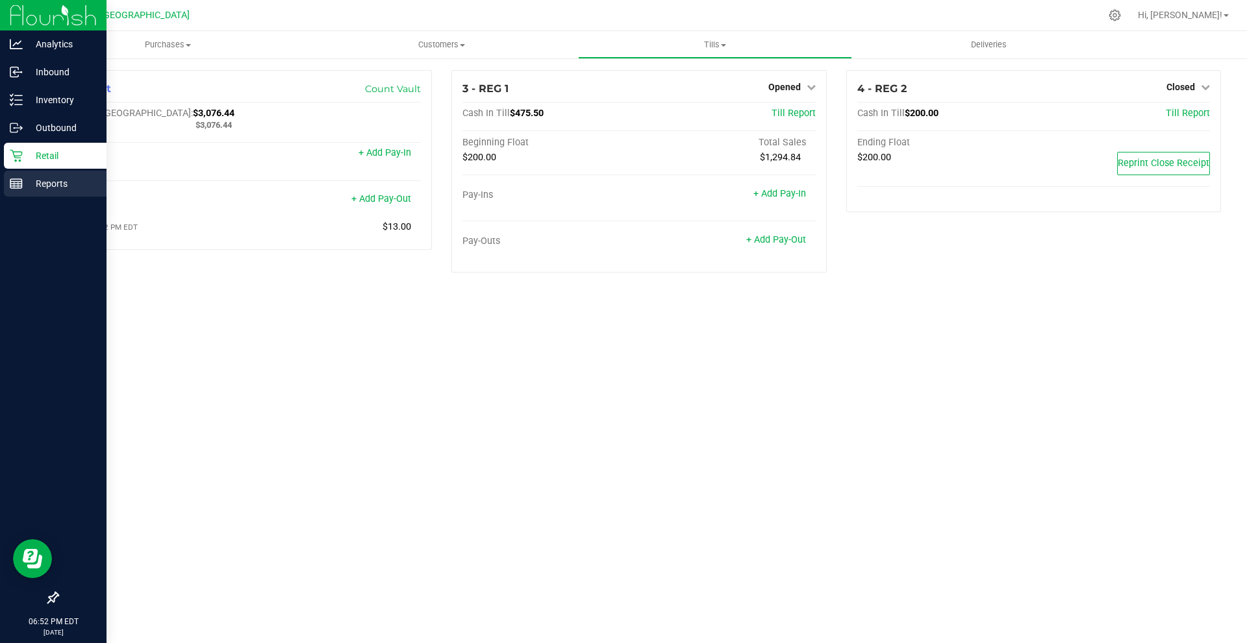
click at [13, 180] on icon at bounding box center [16, 183] width 13 height 13
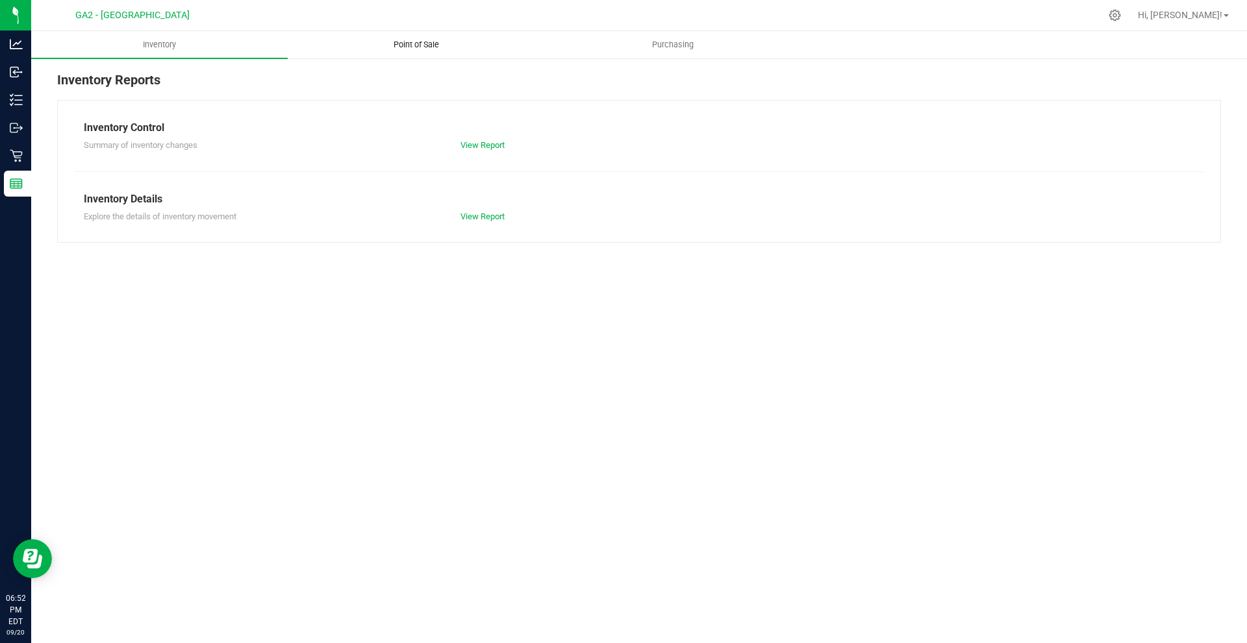
click at [437, 44] on span "Point of Sale" at bounding box center [416, 45] width 81 height 12
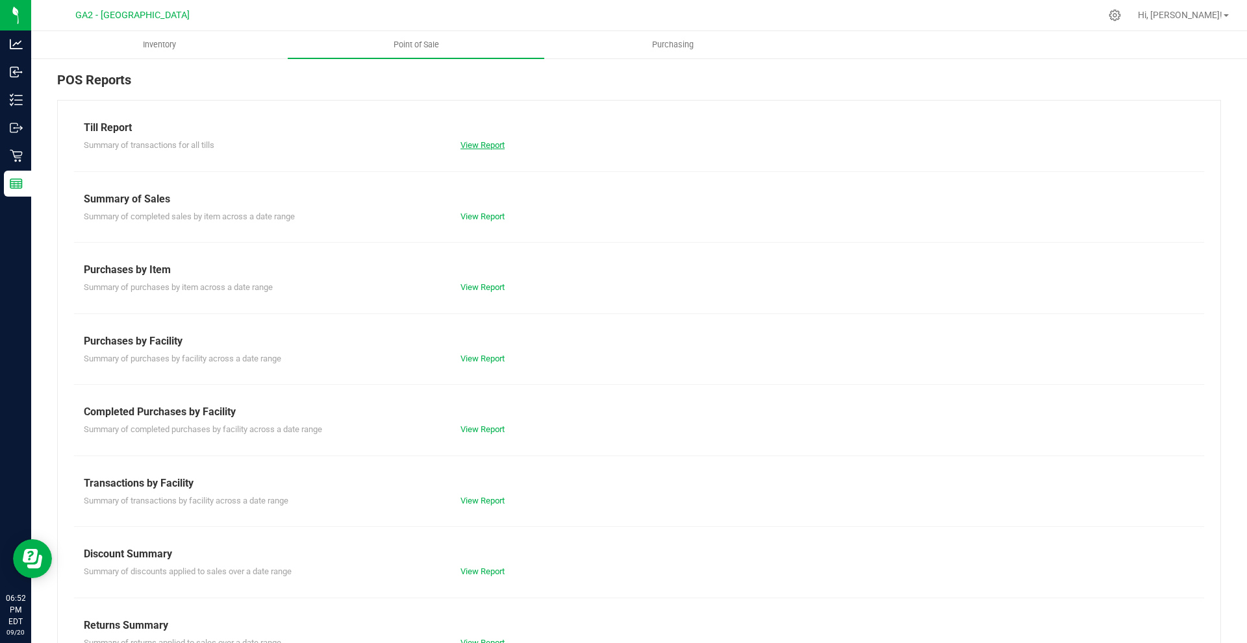
click at [466, 149] on link "View Report" at bounding box center [482, 145] width 44 height 10
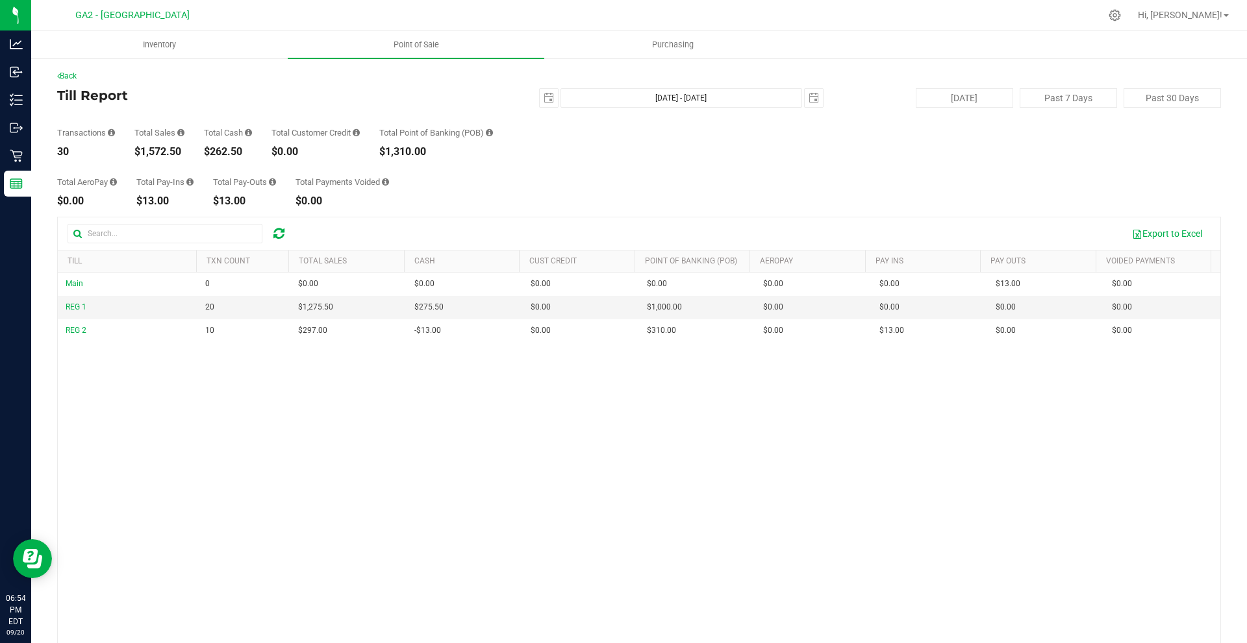
click at [834, 186] on div "Total AeroPay $0.00 Total Pay-Ins $13.00 Total Pay-Outs $13.00 Total Payments V…" at bounding box center [639, 181] width 1164 height 49
click at [543, 179] on div "Total AeroPay $0.00 Total Pay-Ins $13.00 Total Pay-Outs $13.00 Total Payments V…" at bounding box center [639, 181] width 1164 height 49
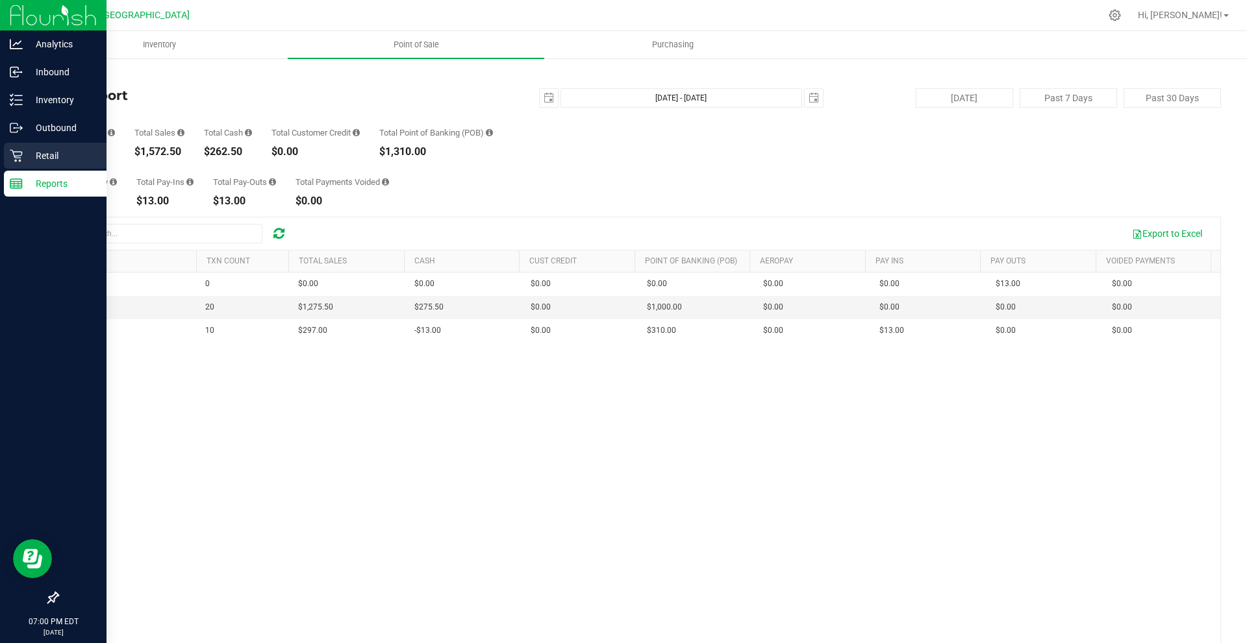
click at [70, 150] on p "Retail" at bounding box center [62, 156] width 78 height 16
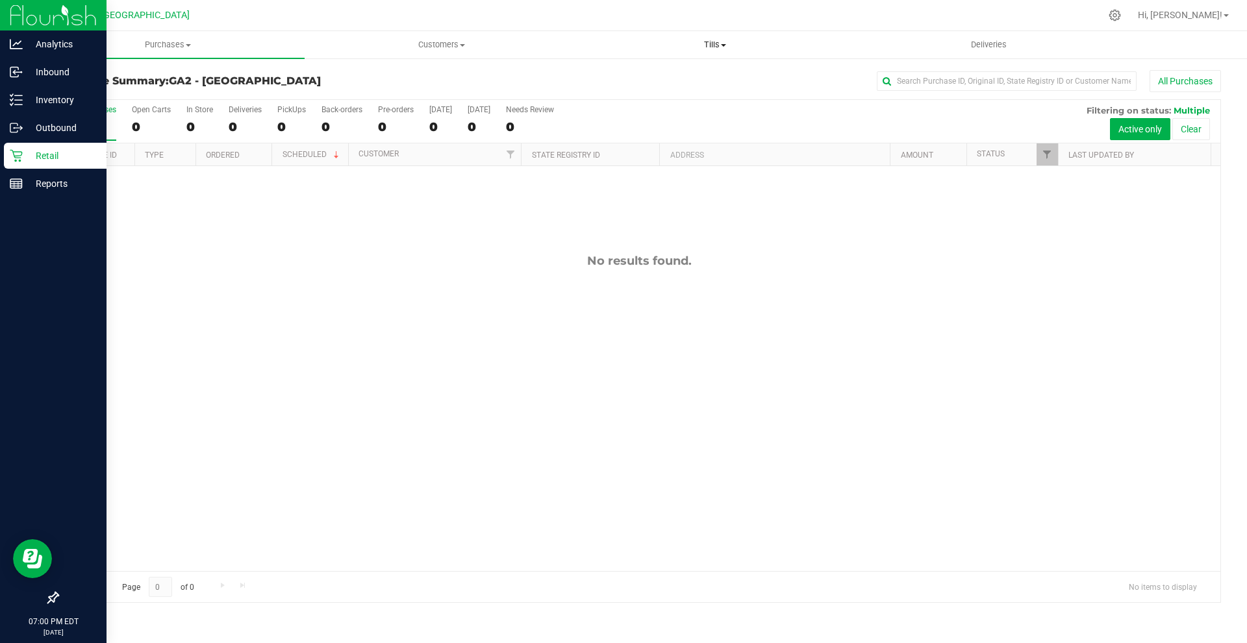
click at [705, 42] on span "Tills" at bounding box center [715, 45] width 272 height 12
click at [704, 75] on li "Manage tills" at bounding box center [714, 79] width 273 height 16
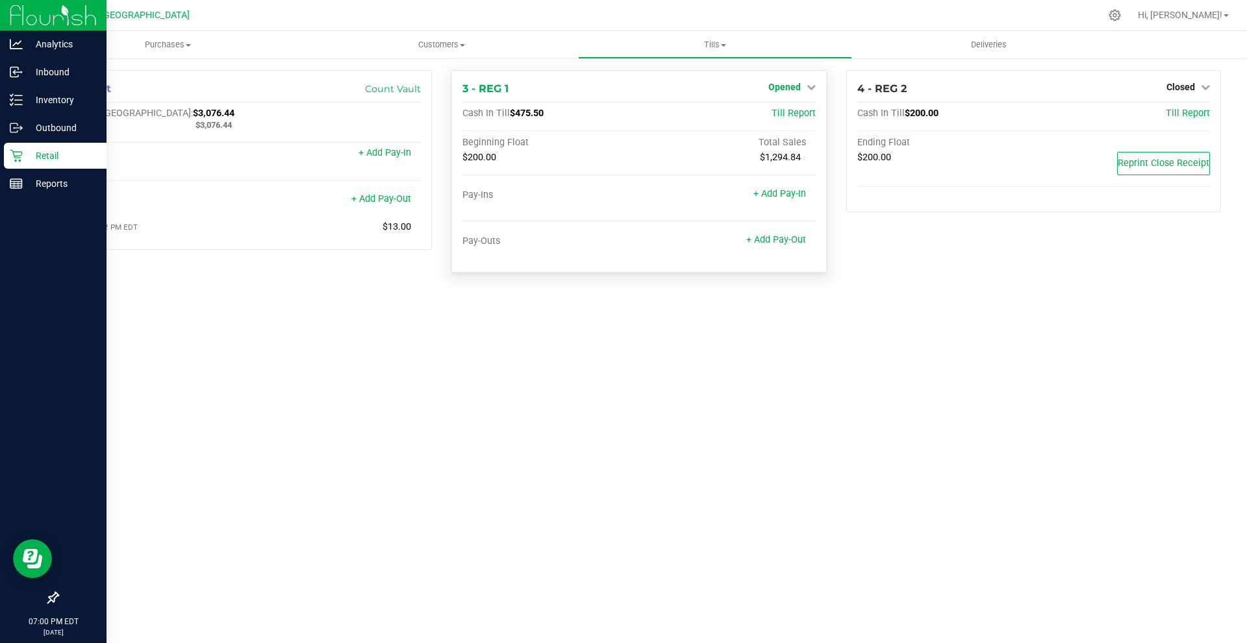
click at [797, 86] on span "Opened" at bounding box center [784, 87] width 32 height 10
click at [804, 111] on div "Close Till" at bounding box center [786, 114] width 96 height 16
click at [791, 113] on link "Close Till" at bounding box center [785, 114] width 35 height 10
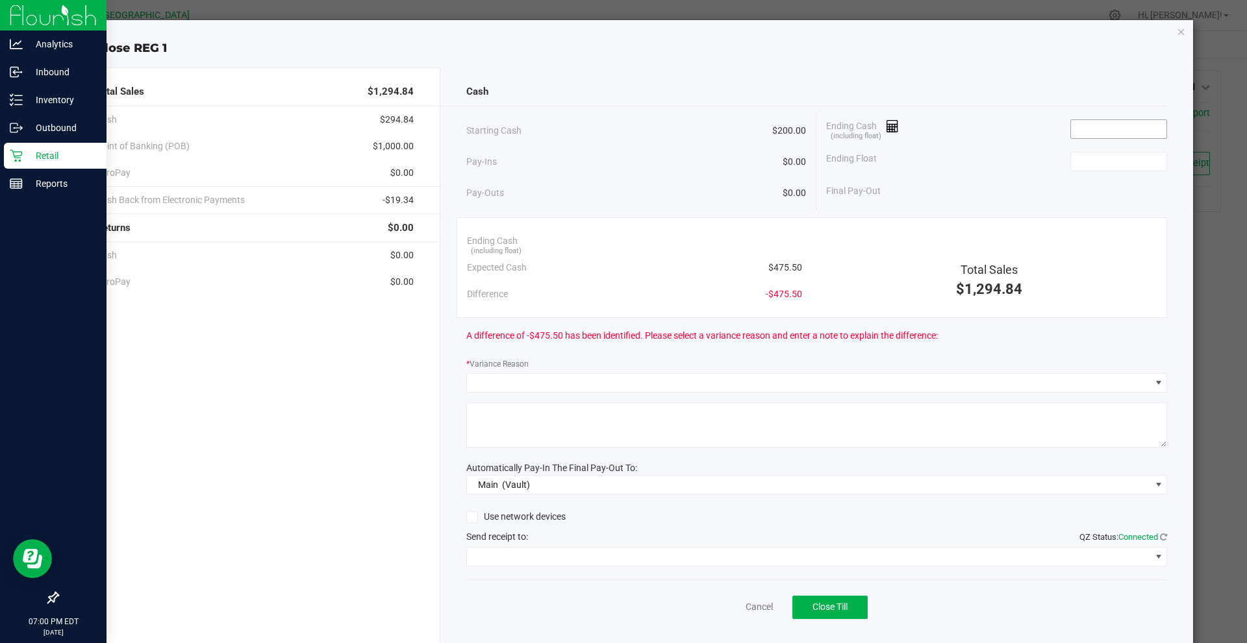
click at [1111, 120] on input at bounding box center [1118, 129] width 95 height 18
click at [1101, 127] on input at bounding box center [1118, 129] width 95 height 18
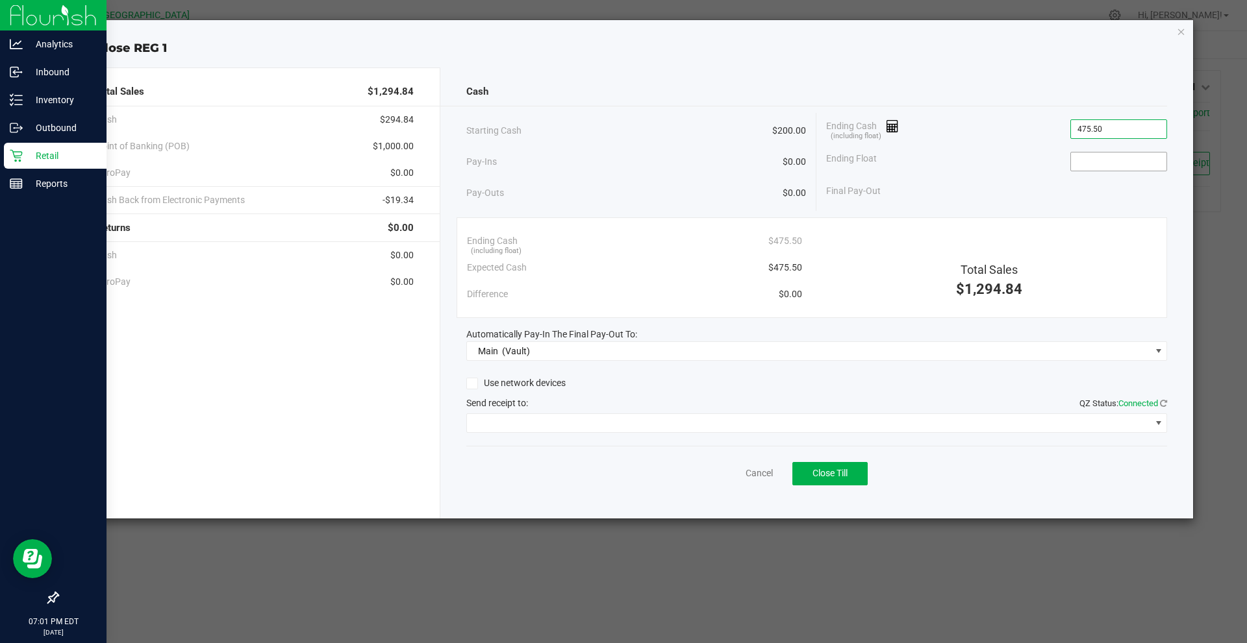
type input "$475.50"
click at [1104, 163] on input at bounding box center [1118, 162] width 95 height 18
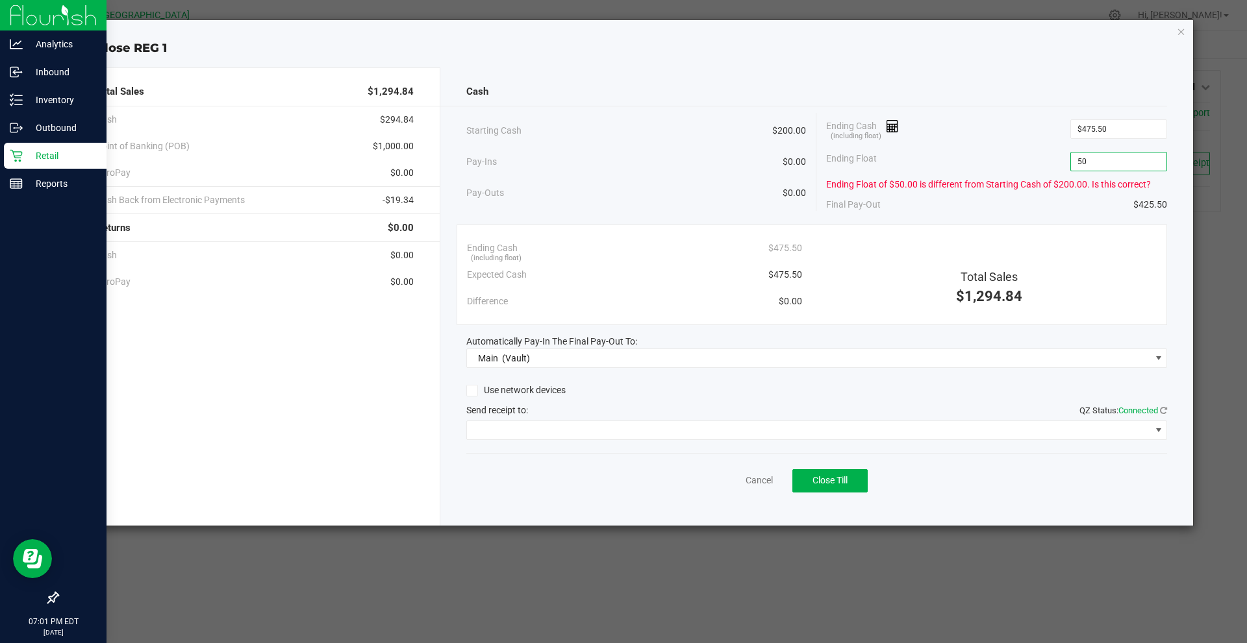
type input "5"
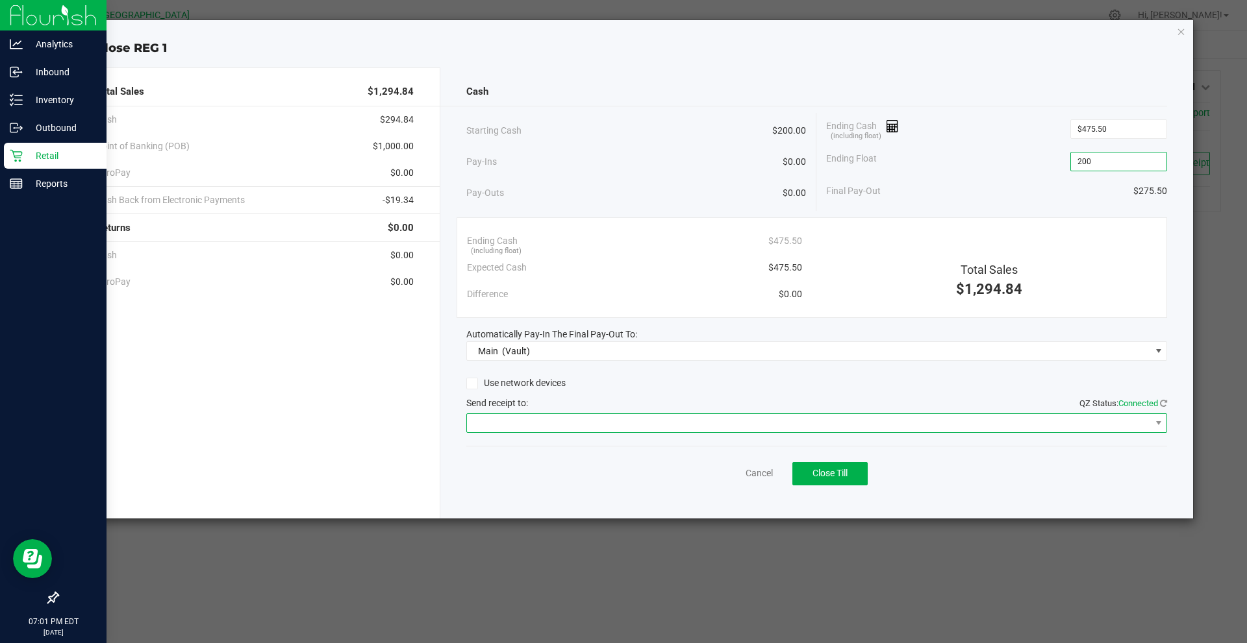
type input "$200.00"
click at [671, 420] on span at bounding box center [809, 423] width 684 height 18
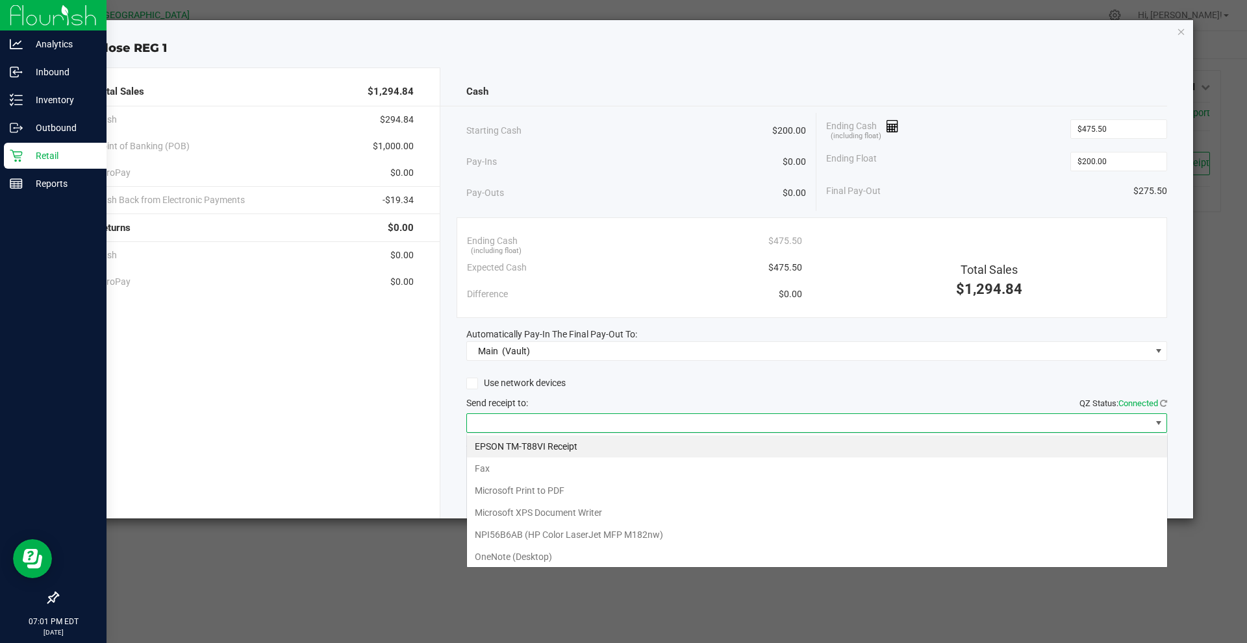
scroll to position [19, 701]
click at [617, 452] on Receipt "EPSON TM-T88VI Receipt" at bounding box center [817, 447] width 700 height 22
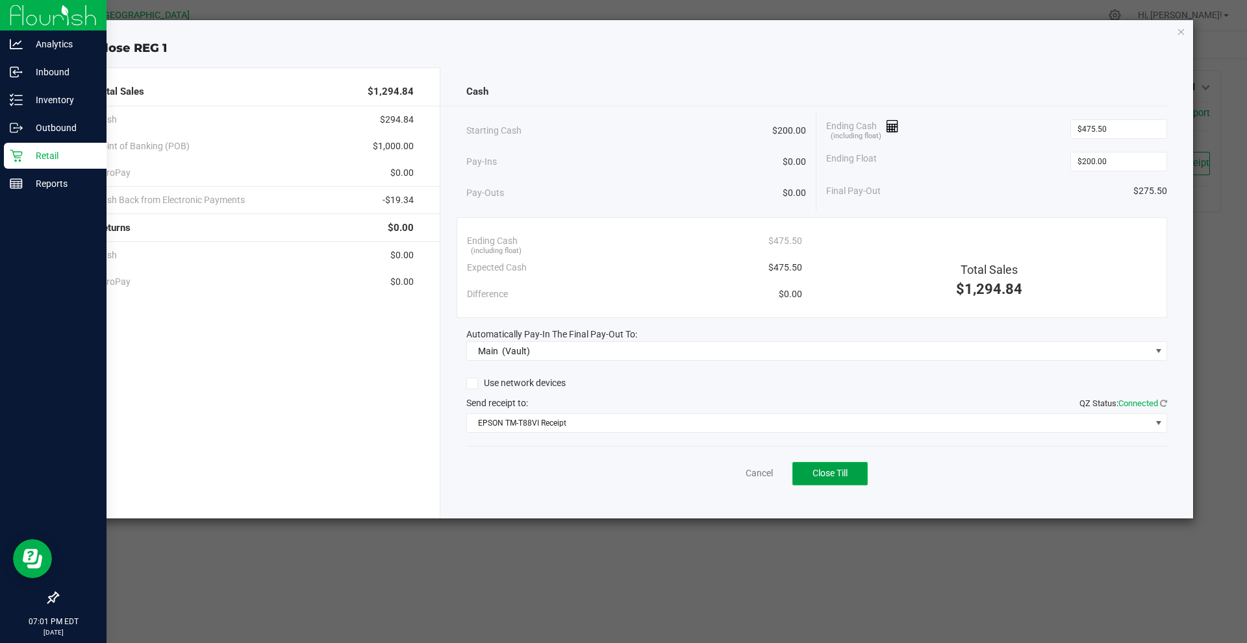
click at [833, 474] on span "Close Till" at bounding box center [829, 473] width 35 height 10
click at [1187, 35] on div "Close REG 1 Total Sales $1,294.84 Cash $294.84 Point of Banking (POB) $1,000.00…" at bounding box center [629, 269] width 1130 height 499
click at [1186, 33] on div "Close REG 1 Total Sales $1,294.84 Cash $294.84 Point of Banking (POB) $1,000.00…" at bounding box center [629, 269] width 1130 height 499
click at [1183, 32] on icon "button" at bounding box center [1181, 31] width 9 height 16
